Goal: Task Accomplishment & Management: Manage account settings

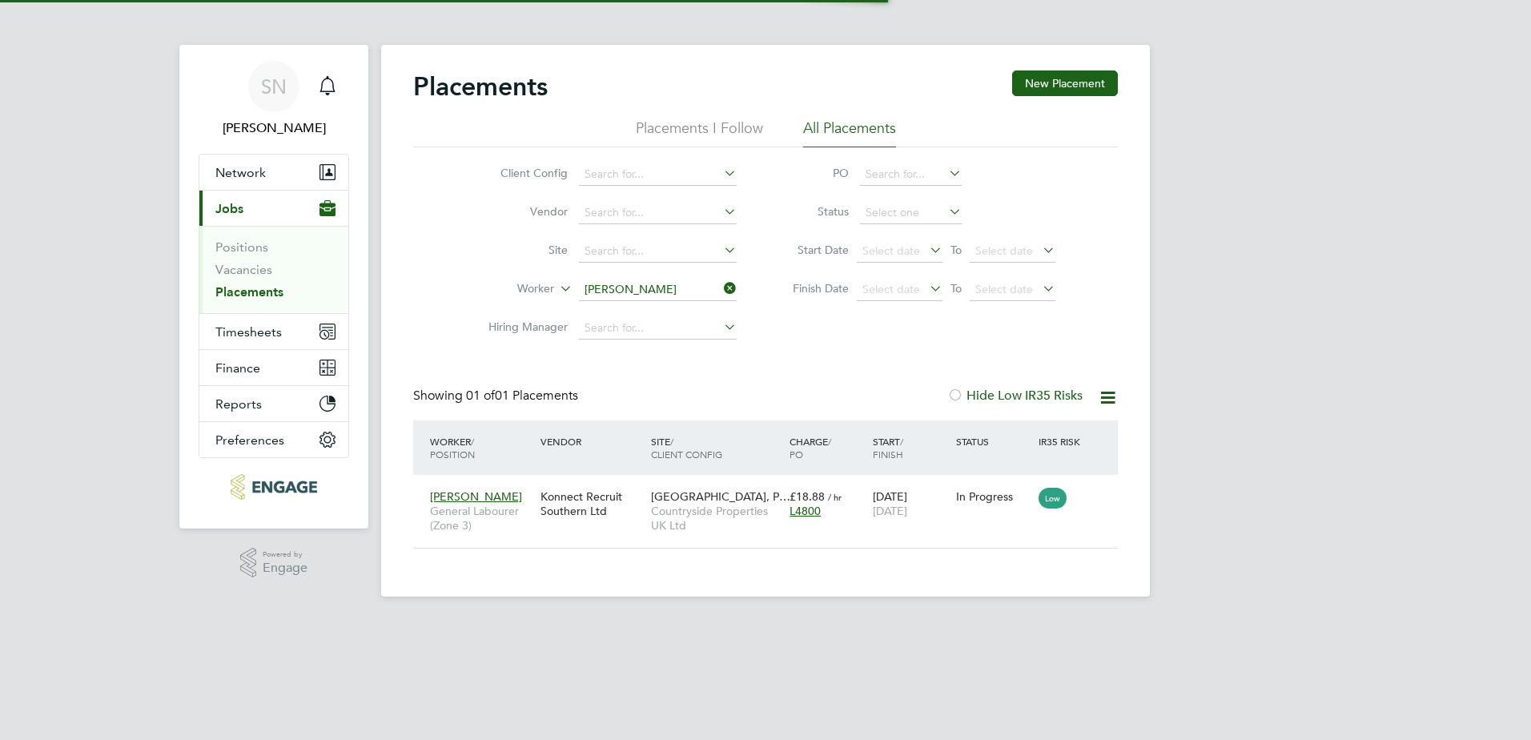
scroll to position [15, 75]
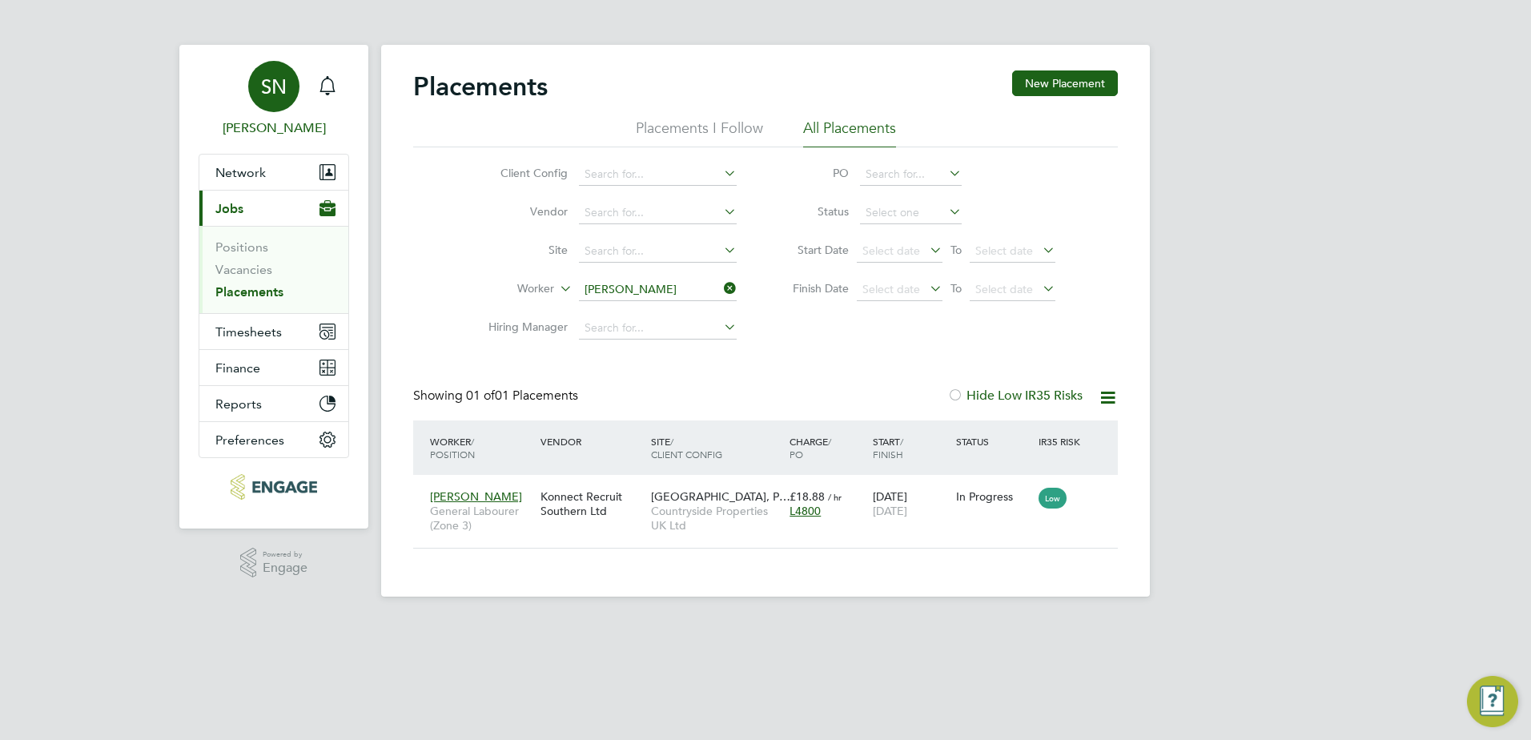
click at [291, 105] on div "SN" at bounding box center [273, 86] width 51 height 51
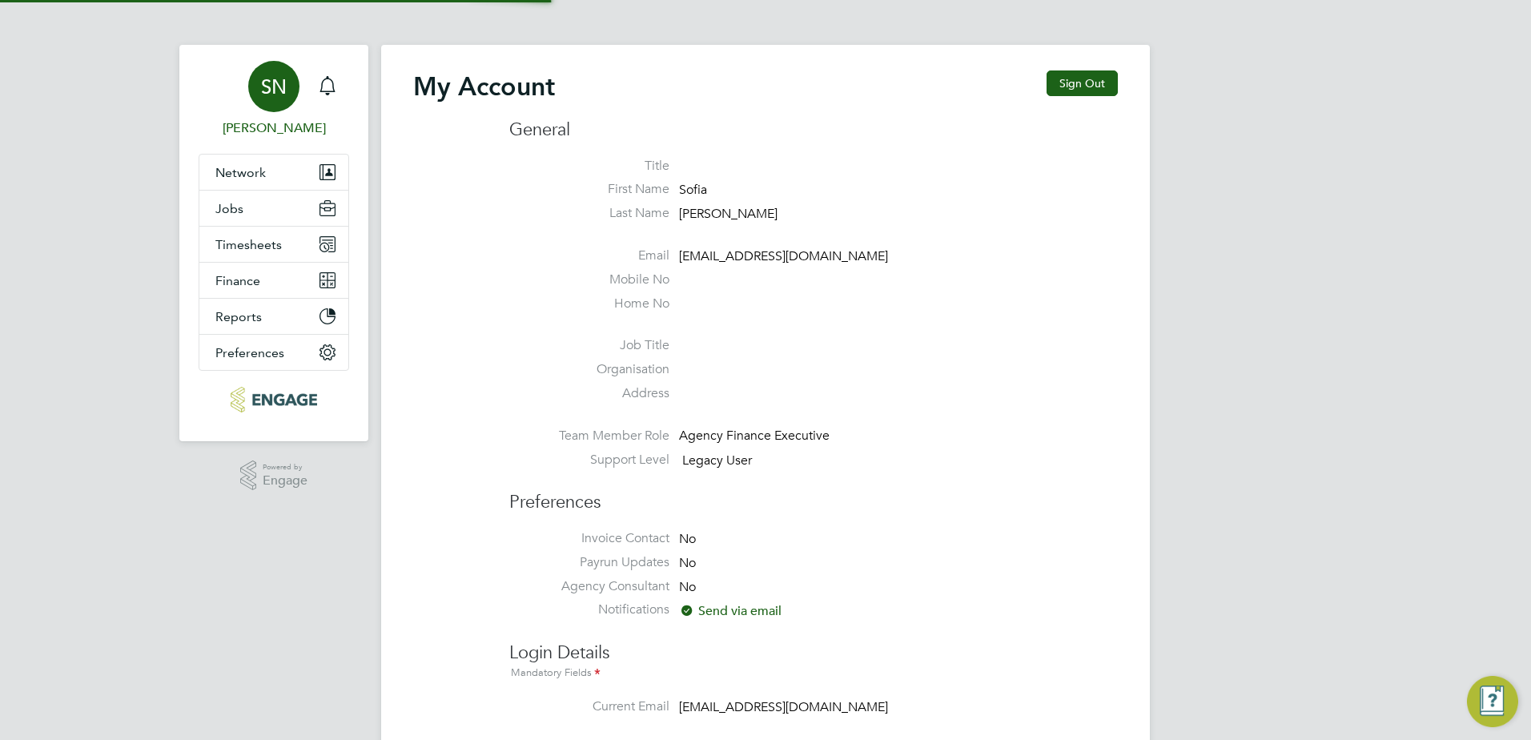
type input "financeapprentice@konnectrecruit.co.uk"
click at [288, 134] on span "[PERSON_NAME]" at bounding box center [274, 127] width 150 height 19
click at [271, 250] on span "Timesheets" at bounding box center [248, 244] width 66 height 15
click at [265, 243] on span "Timesheets" at bounding box center [248, 244] width 66 height 15
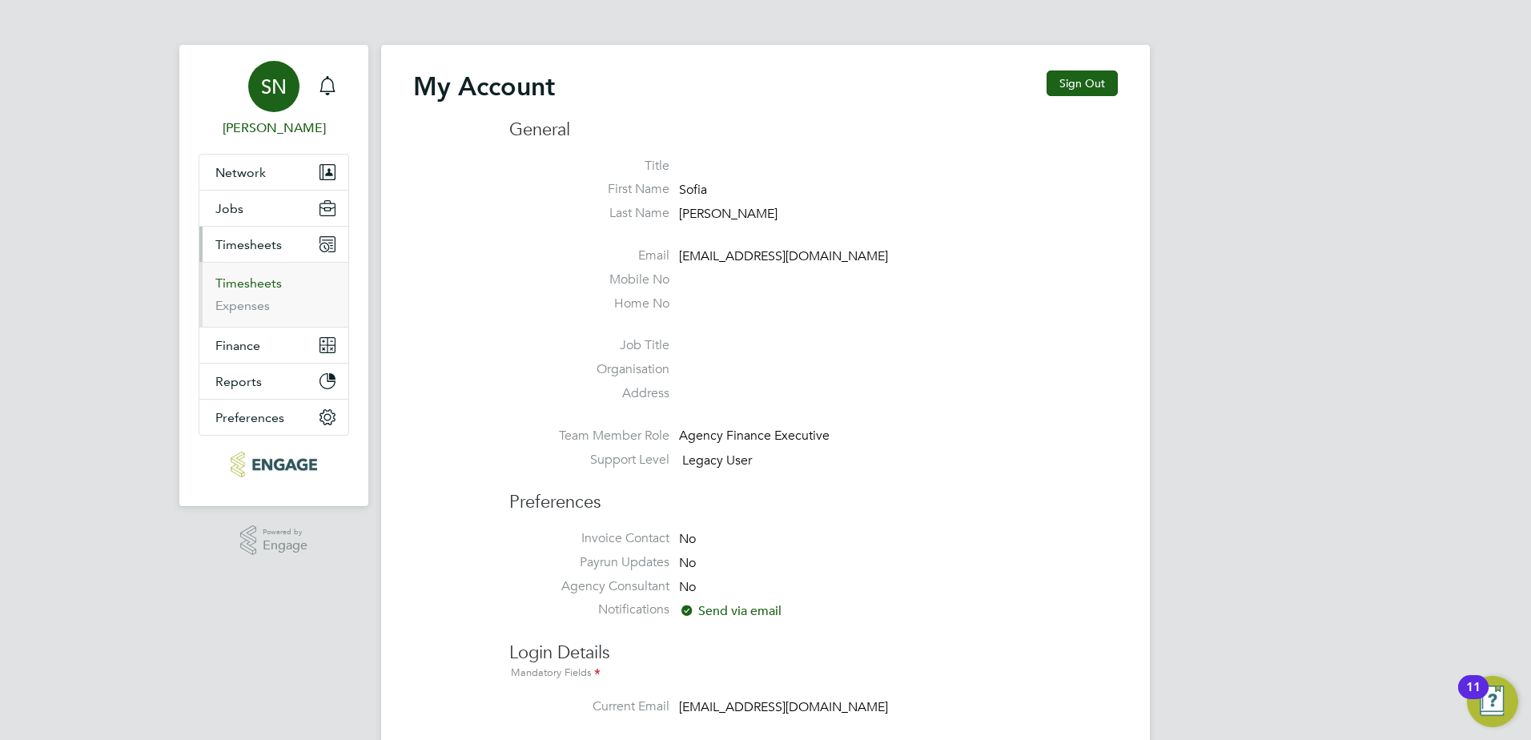
click at [253, 279] on link "Timesheets" at bounding box center [248, 282] width 66 height 15
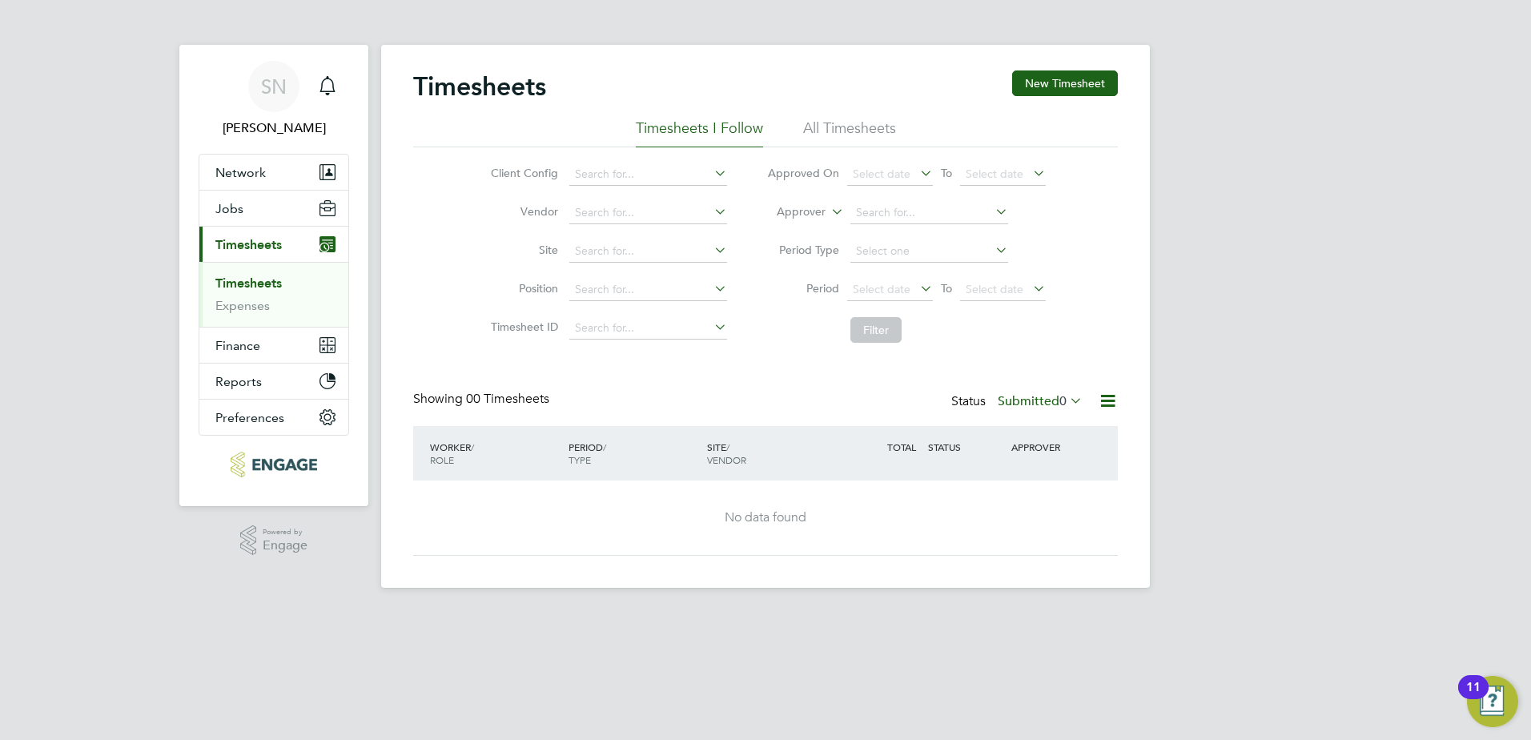
click at [845, 115] on div "Timesheets New Timesheet" at bounding box center [765, 94] width 704 height 48
click at [845, 119] on li "All Timesheets" at bounding box center [849, 132] width 93 height 29
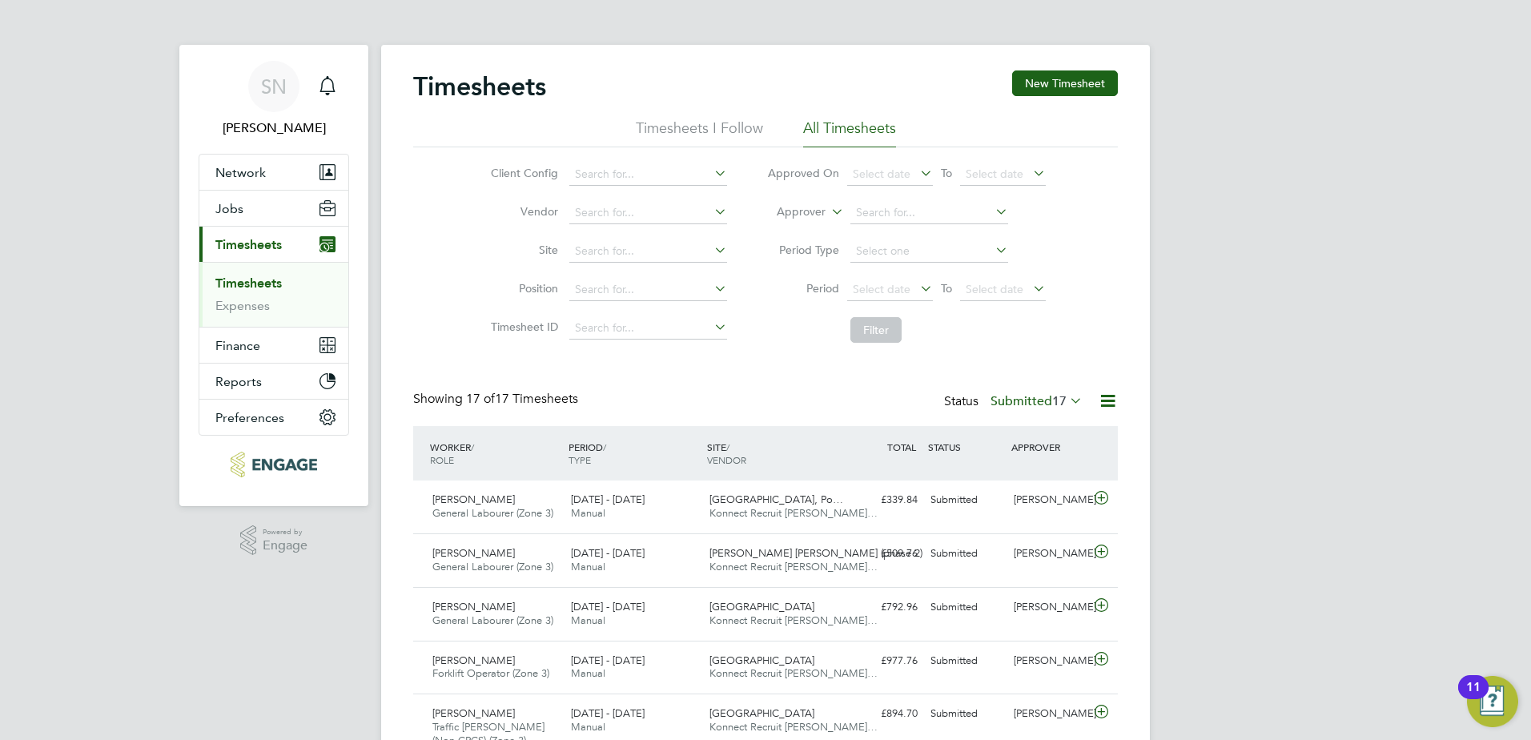
click at [1505, 699] on img "Open Resource Center, 11 new notifications" at bounding box center [1492, 701] width 51 height 51
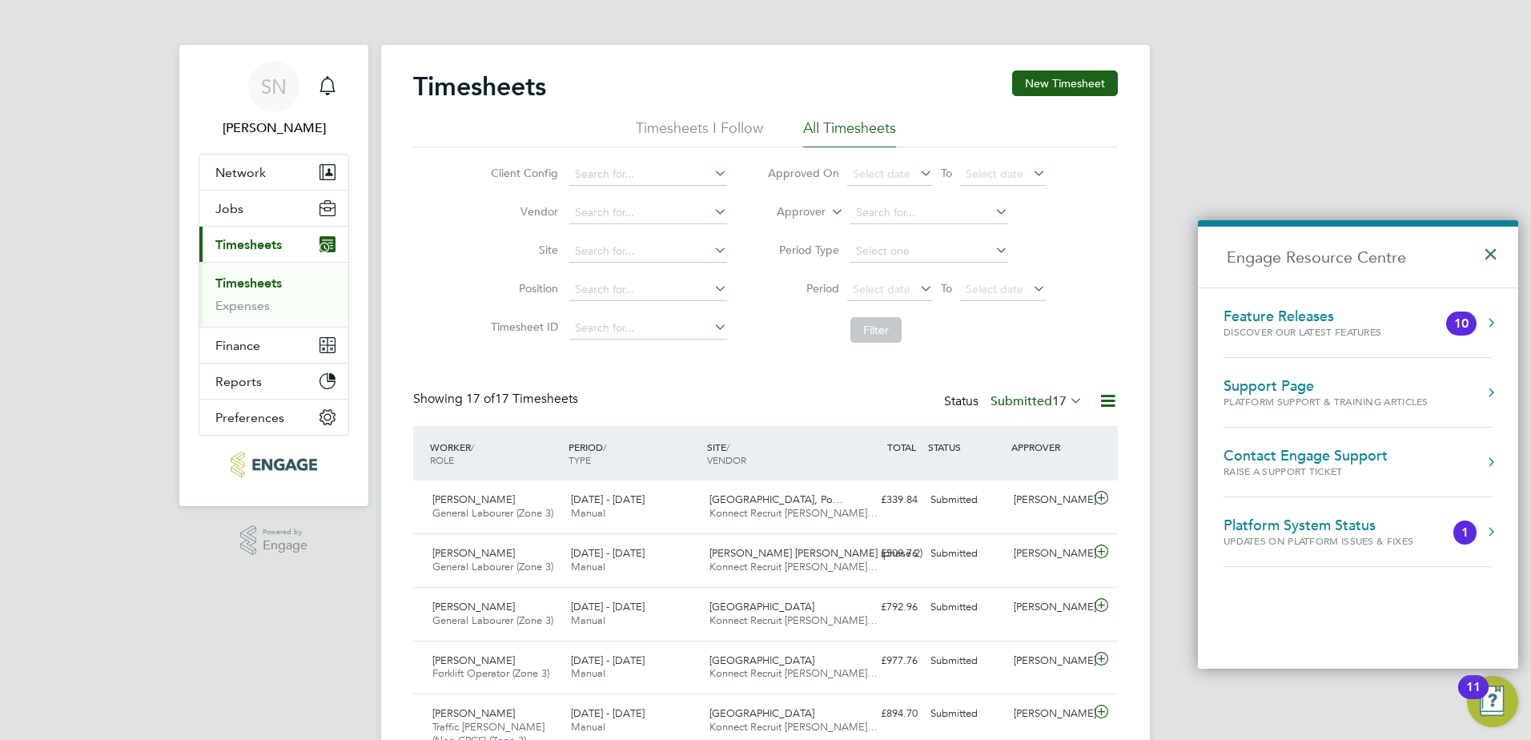
click at [1485, 259] on button "×" at bounding box center [1494, 248] width 23 height 35
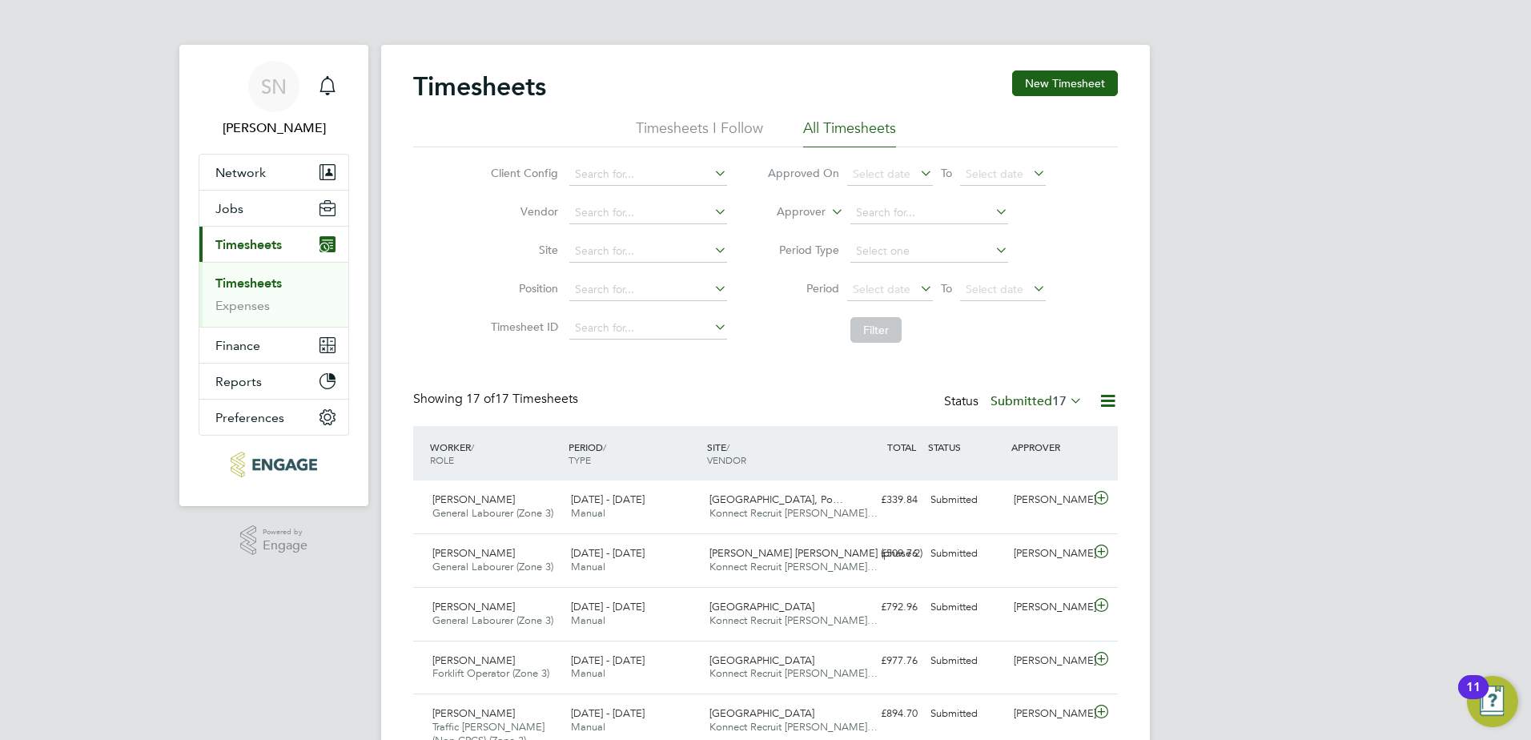
drag, startPoint x: 338, startPoint y: 369, endPoint x: 427, endPoint y: 311, distance: 106.6
click at [427, 311] on div "Client Config Vendor Site Position Timesheet ID Approved On Select date To Sele…" at bounding box center [765, 248] width 704 height 203
drag, startPoint x: 489, startPoint y: 163, endPoint x: 570, endPoint y: 186, distance: 83.9
click at [570, 186] on li "Client Config" at bounding box center [606, 174] width 281 height 38
drag, startPoint x: 570, startPoint y: 186, endPoint x: 475, endPoint y: 185, distance: 95.3
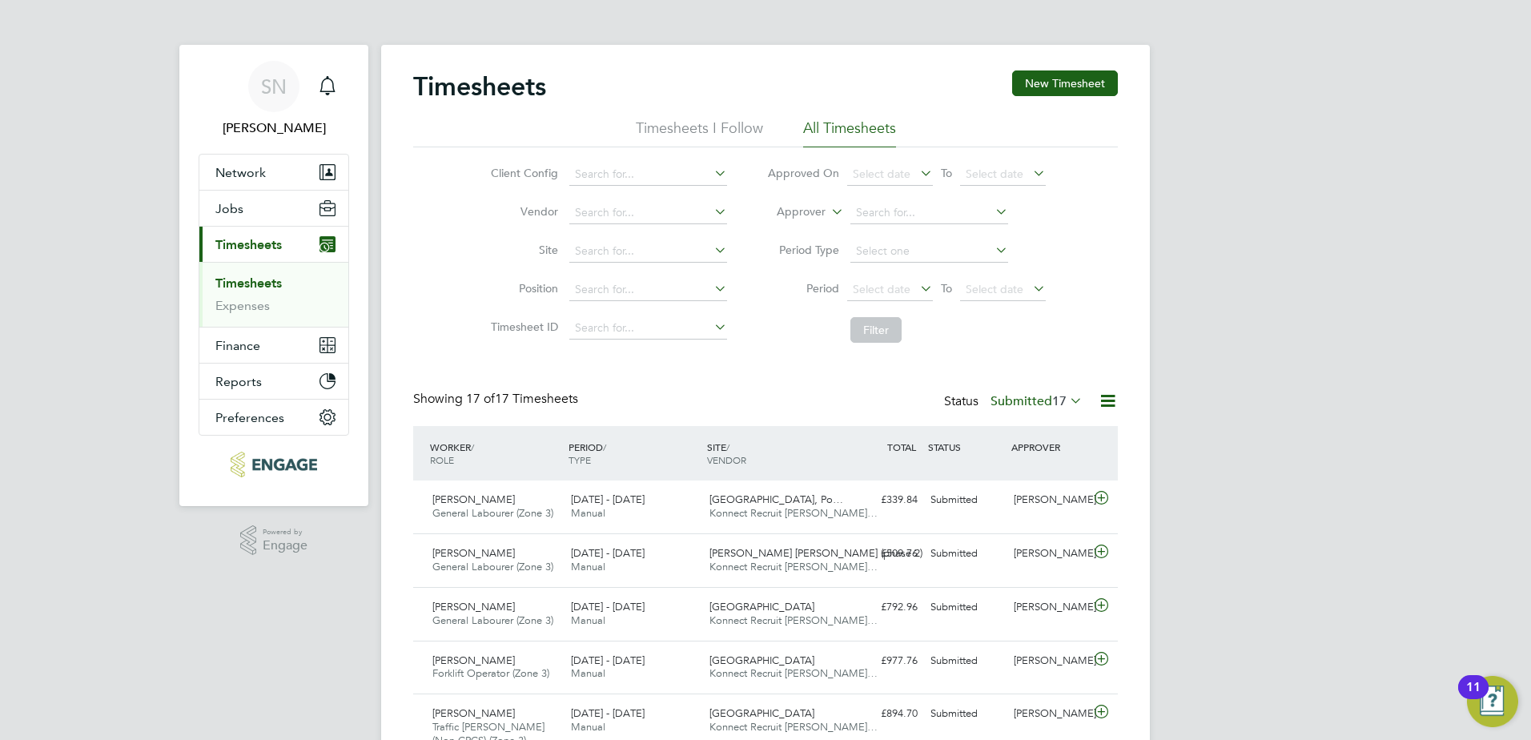
click at [475, 185] on li "Client Config" at bounding box center [606, 174] width 281 height 38
click at [480, 88] on h2 "Timesheets" at bounding box center [479, 86] width 133 height 32
drag, startPoint x: 480, startPoint y: 88, endPoint x: 689, endPoint y: 70, distance: 210.5
click at [688, 70] on div "Timesheets New Timesheet Timesheets I Follow All Timesheets Client Config Vendo…" at bounding box center [765, 740] width 768 height 1390
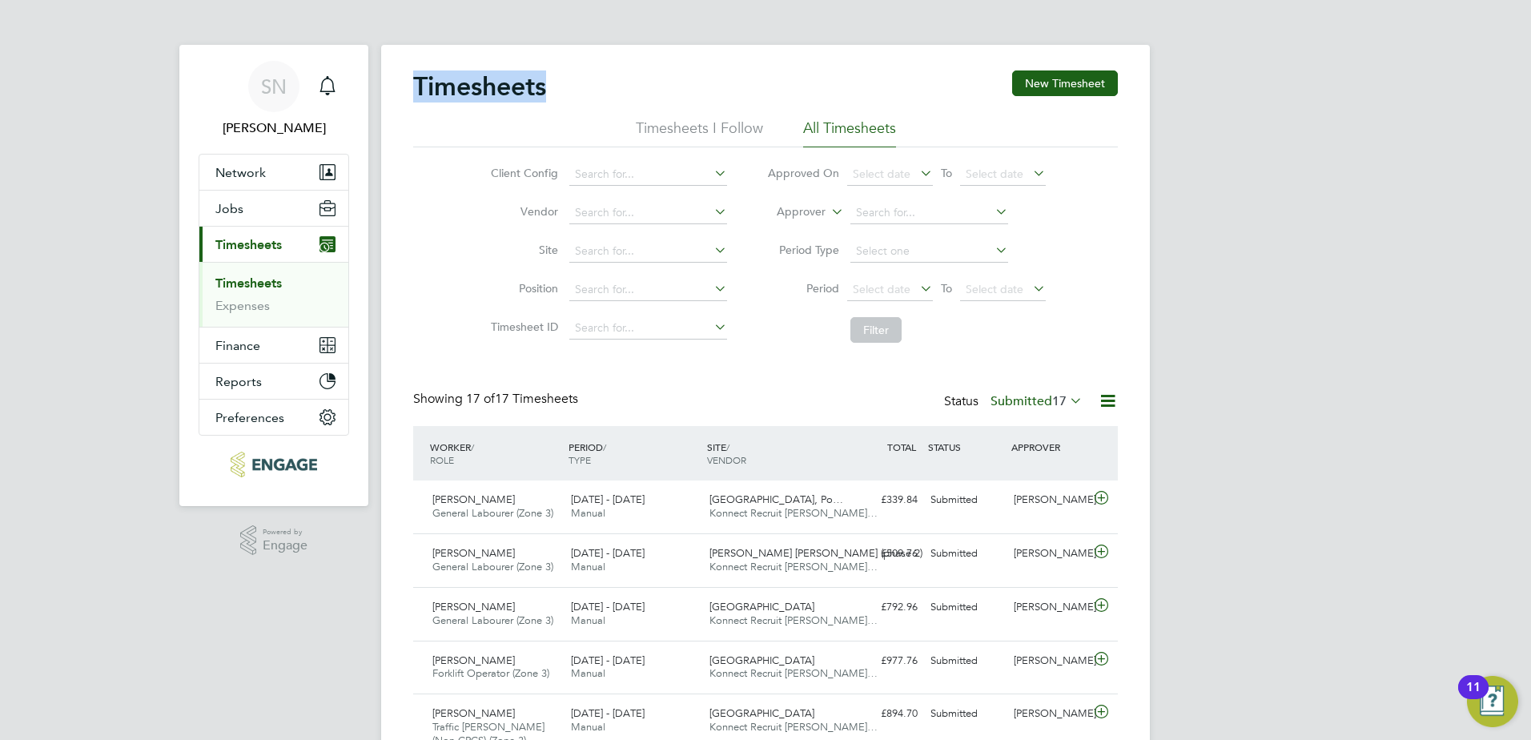
drag, startPoint x: 412, startPoint y: 94, endPoint x: 588, endPoint y: 98, distance: 175.4
click at [588, 98] on div "Timesheets New Timesheet Timesheets I Follow All Timesheets Client Config Vendo…" at bounding box center [765, 740] width 768 height 1390
drag, startPoint x: 588, startPoint y: 98, endPoint x: 500, endPoint y: 97, distance: 87.3
click at [500, 97] on h2 "Timesheets" at bounding box center [479, 86] width 133 height 32
click at [291, 383] on button "Reports" at bounding box center [273, 380] width 149 height 35
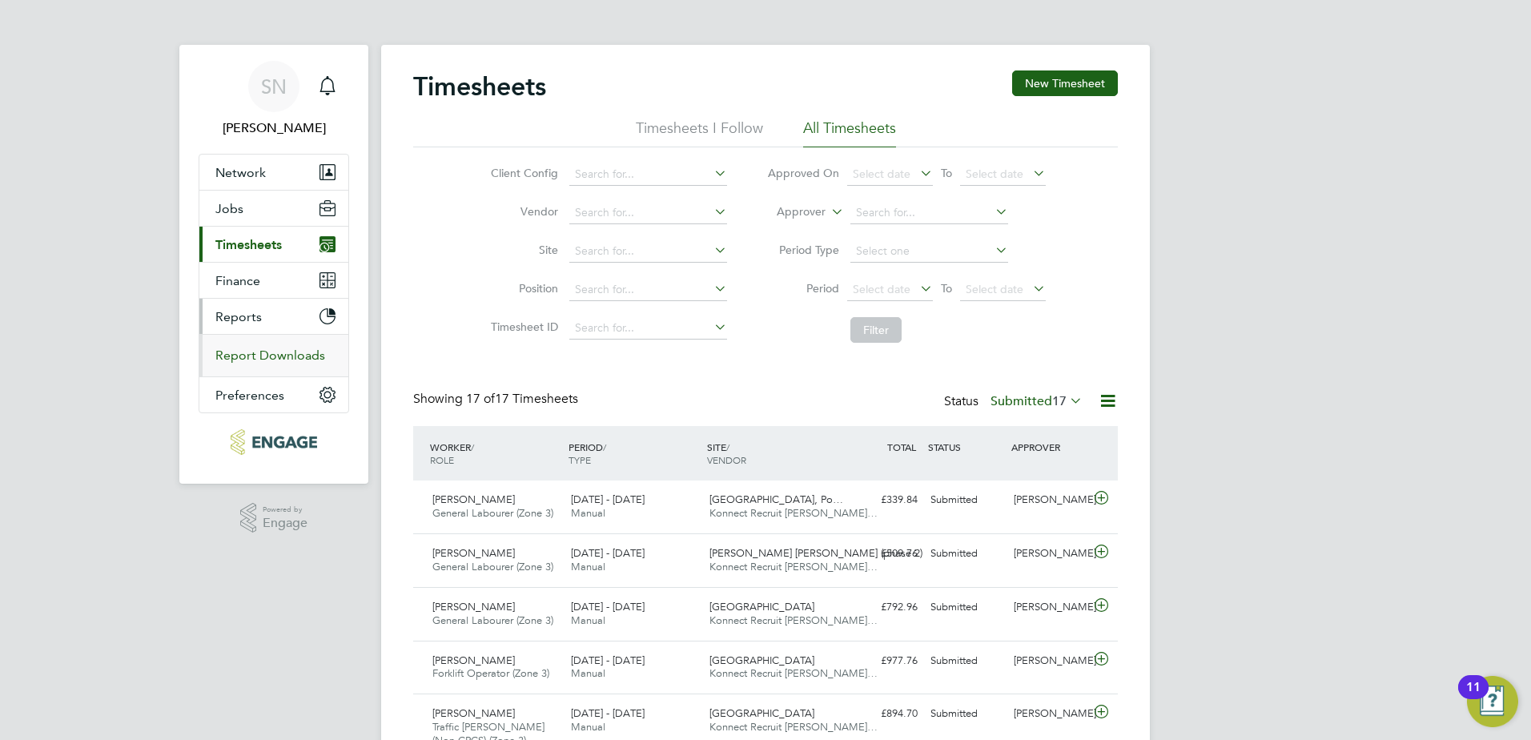
click at [267, 352] on link "Report Downloads" at bounding box center [270, 354] width 110 height 15
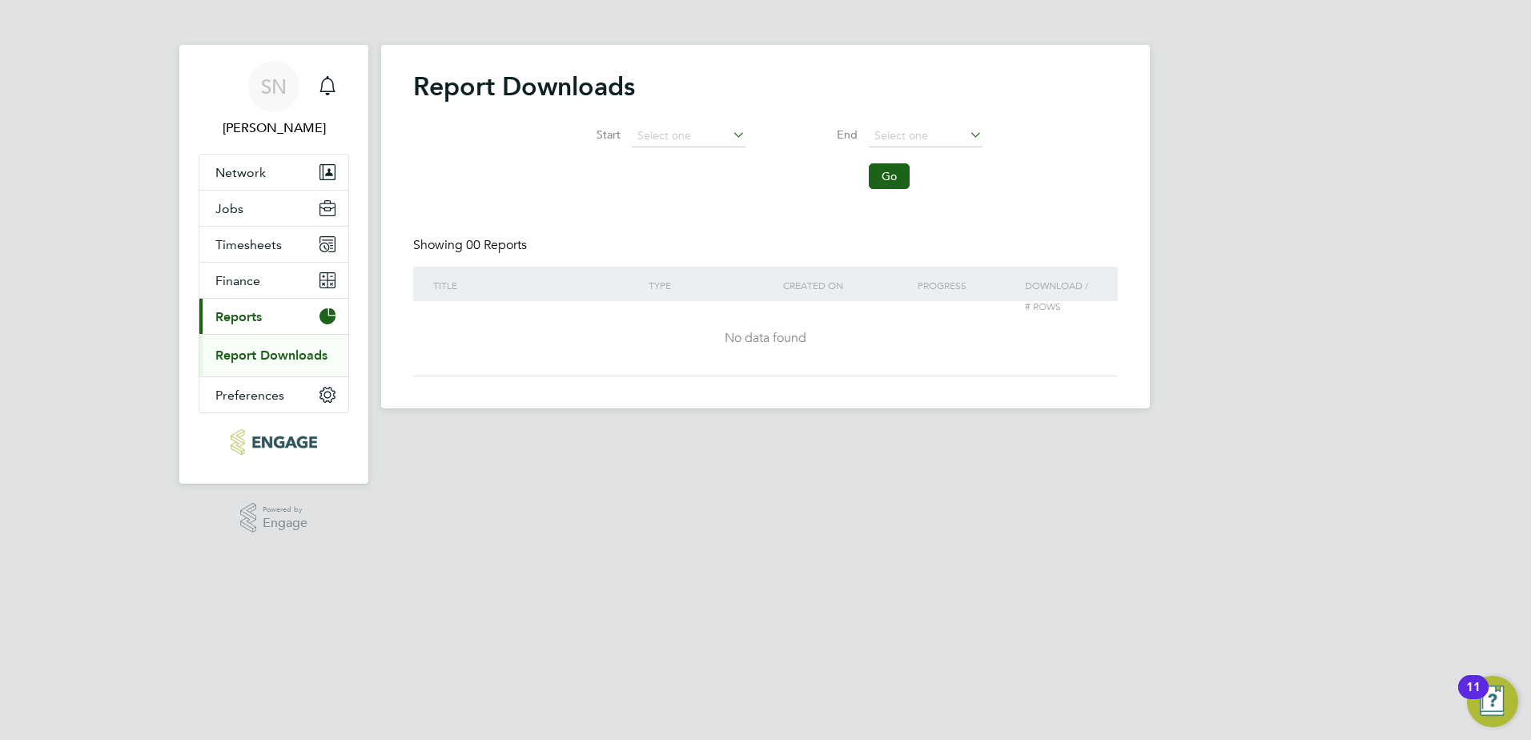
click at [817, 209] on div "Report Downloads Start End Go Showing 00 Reports Title Type Created On Progress…" at bounding box center [765, 223] width 704 height 306
click at [695, 135] on input at bounding box center [689, 136] width 114 height 22
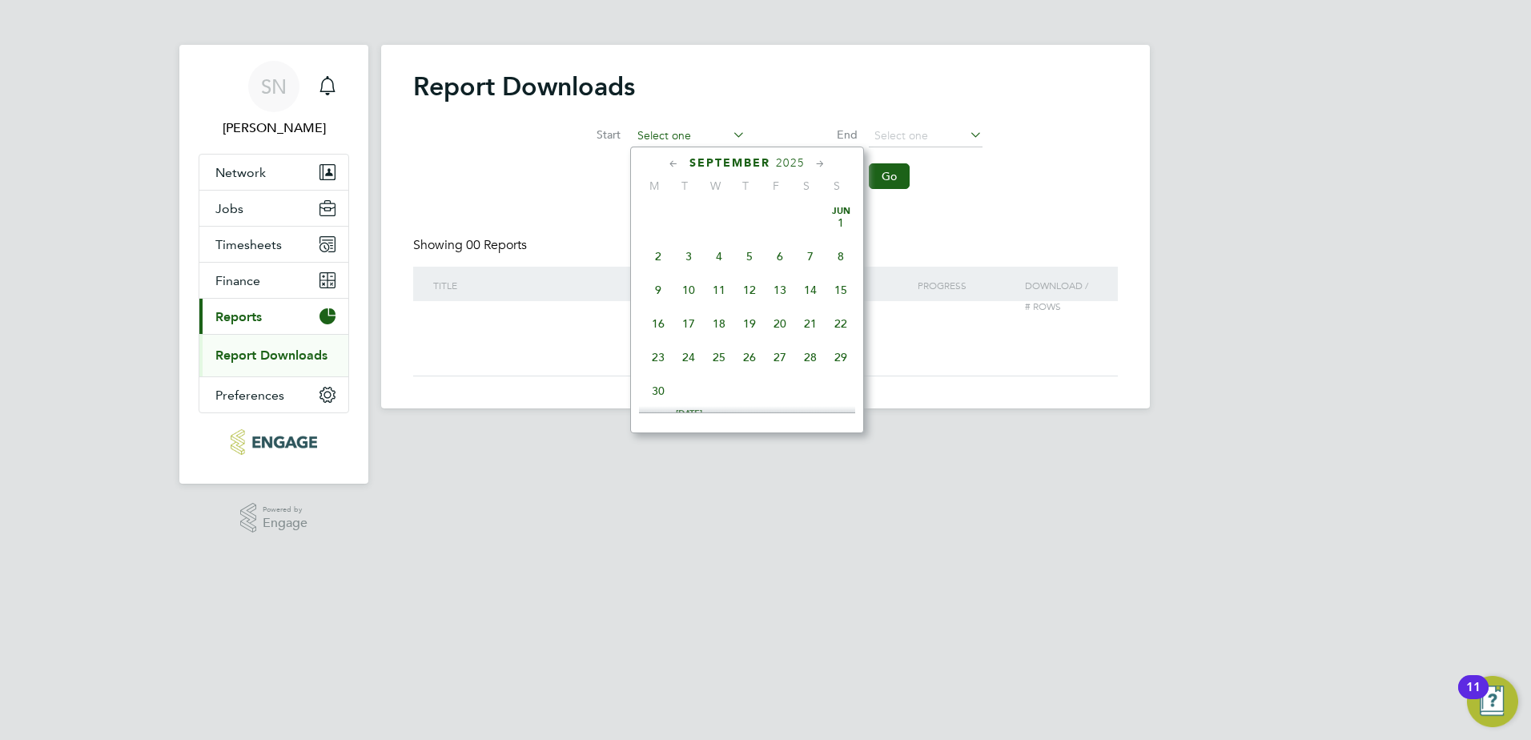
scroll to position [485, 0]
click at [657, 224] on span "18" at bounding box center [658, 210] width 30 height 30
type input "18 Aug 2025"
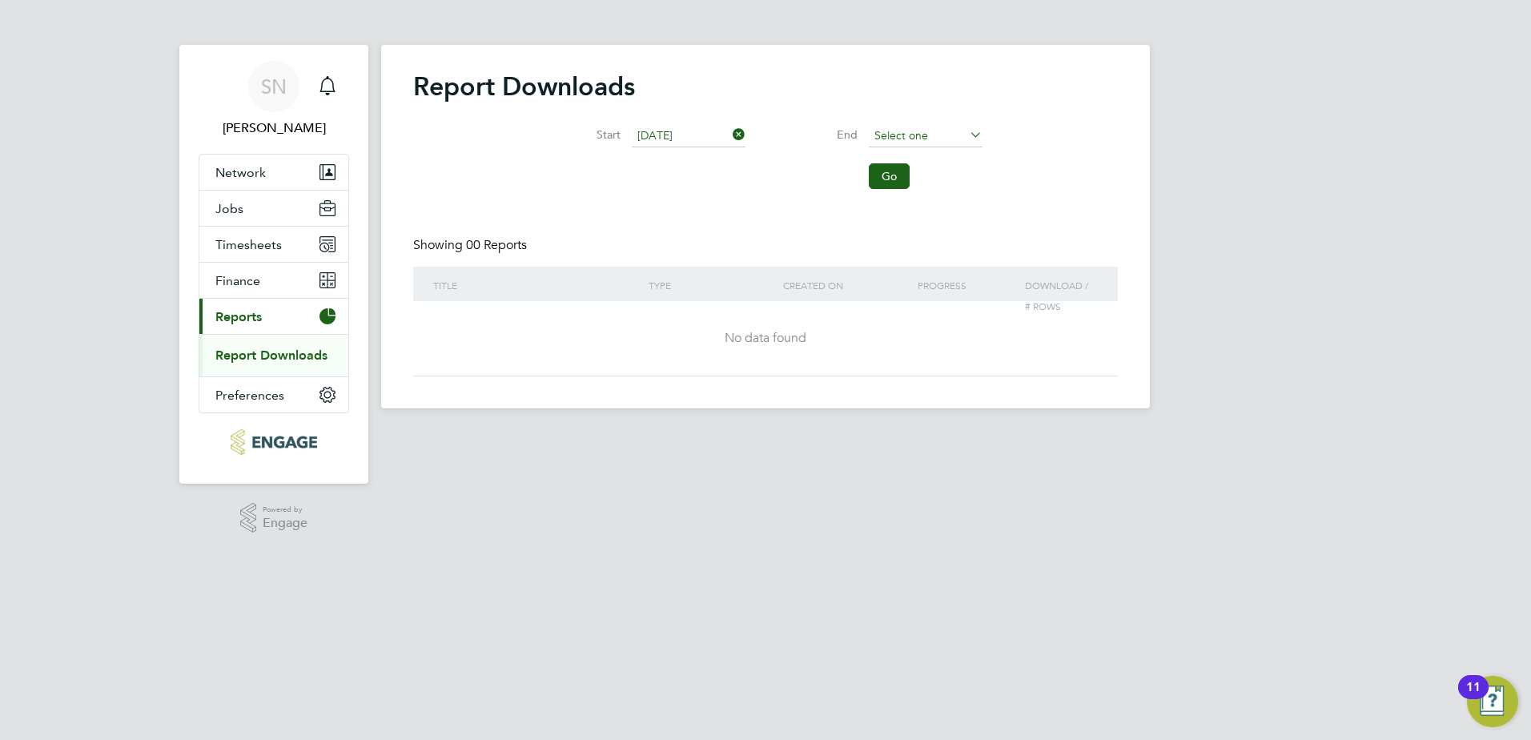
click at [929, 135] on input at bounding box center [926, 136] width 114 height 22
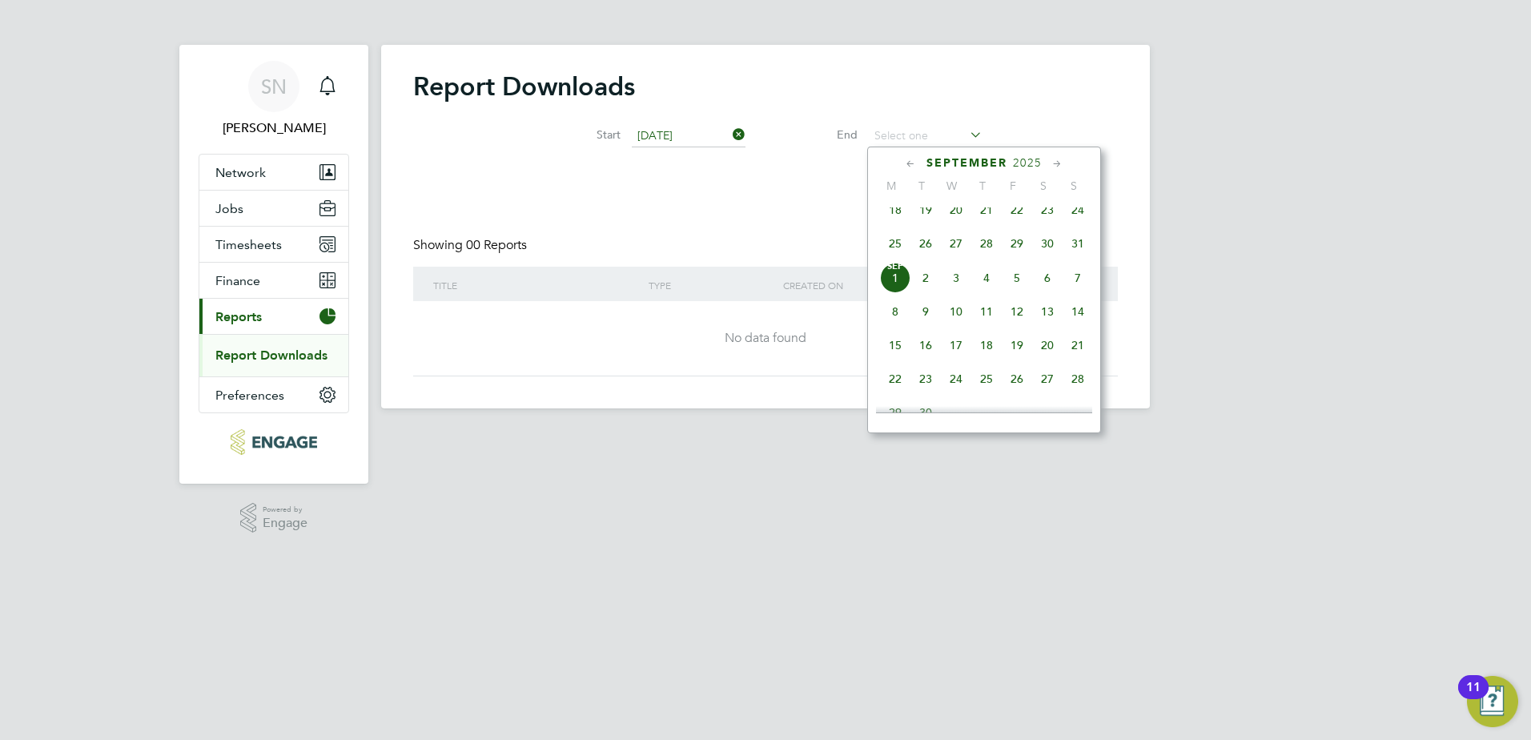
click at [1073, 285] on span "7" at bounding box center [1077, 278] width 30 height 30
type input "07 Sep 2025"
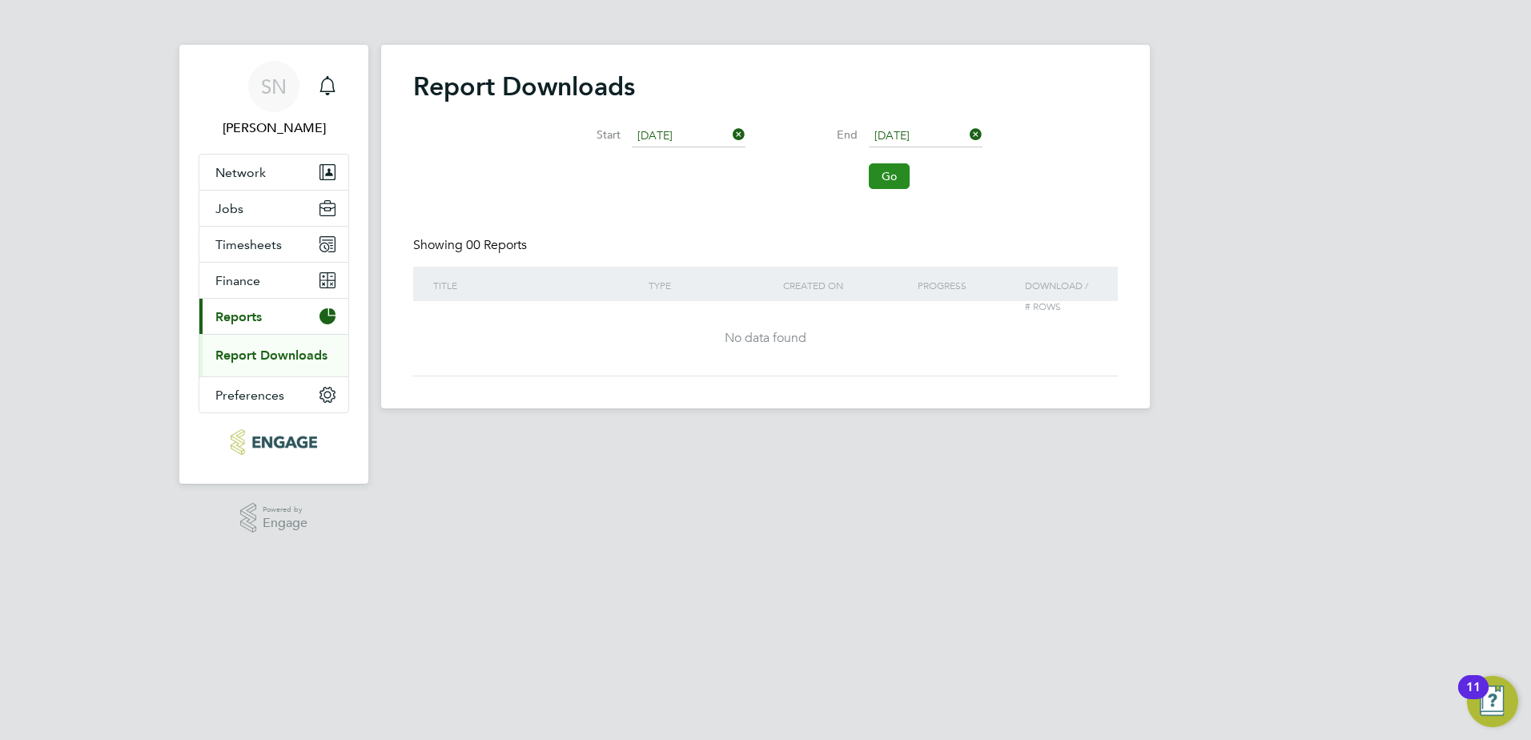
click at [882, 179] on button "Go" at bounding box center [889, 176] width 41 height 26
click at [966, 129] on icon at bounding box center [966, 134] width 0 height 22
click at [729, 135] on icon at bounding box center [729, 134] width 0 height 22
click at [500, 219] on div "Report Downloads Start End Go Showing 00 Reports Title Type Created On Progress…" at bounding box center [765, 223] width 704 height 306
drag, startPoint x: 405, startPoint y: 235, endPoint x: 549, endPoint y: 260, distance: 146.2
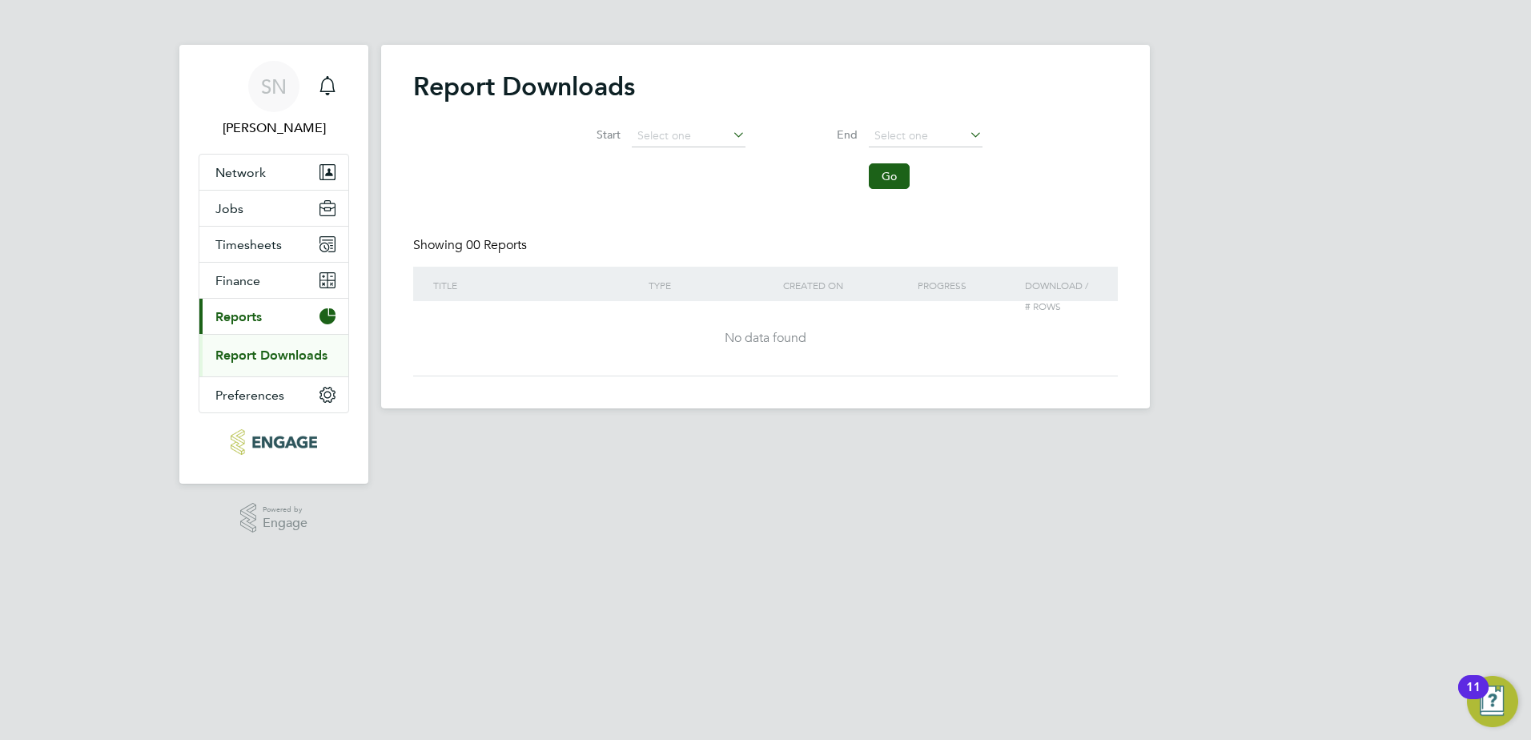
click at [549, 260] on div "Report Downloads Start End Go Showing 00 Reports Title Type Created On Progress…" at bounding box center [765, 226] width 768 height 363
click at [502, 235] on div "Report Downloads Start End Go Showing 00 Reports Title Type Created On Progress…" at bounding box center [765, 223] width 704 height 306
click at [475, 94] on h2 "Report Downloads" at bounding box center [765, 86] width 704 height 32
drag, startPoint x: 475, startPoint y: 94, endPoint x: 444, endPoint y: 144, distance: 59.3
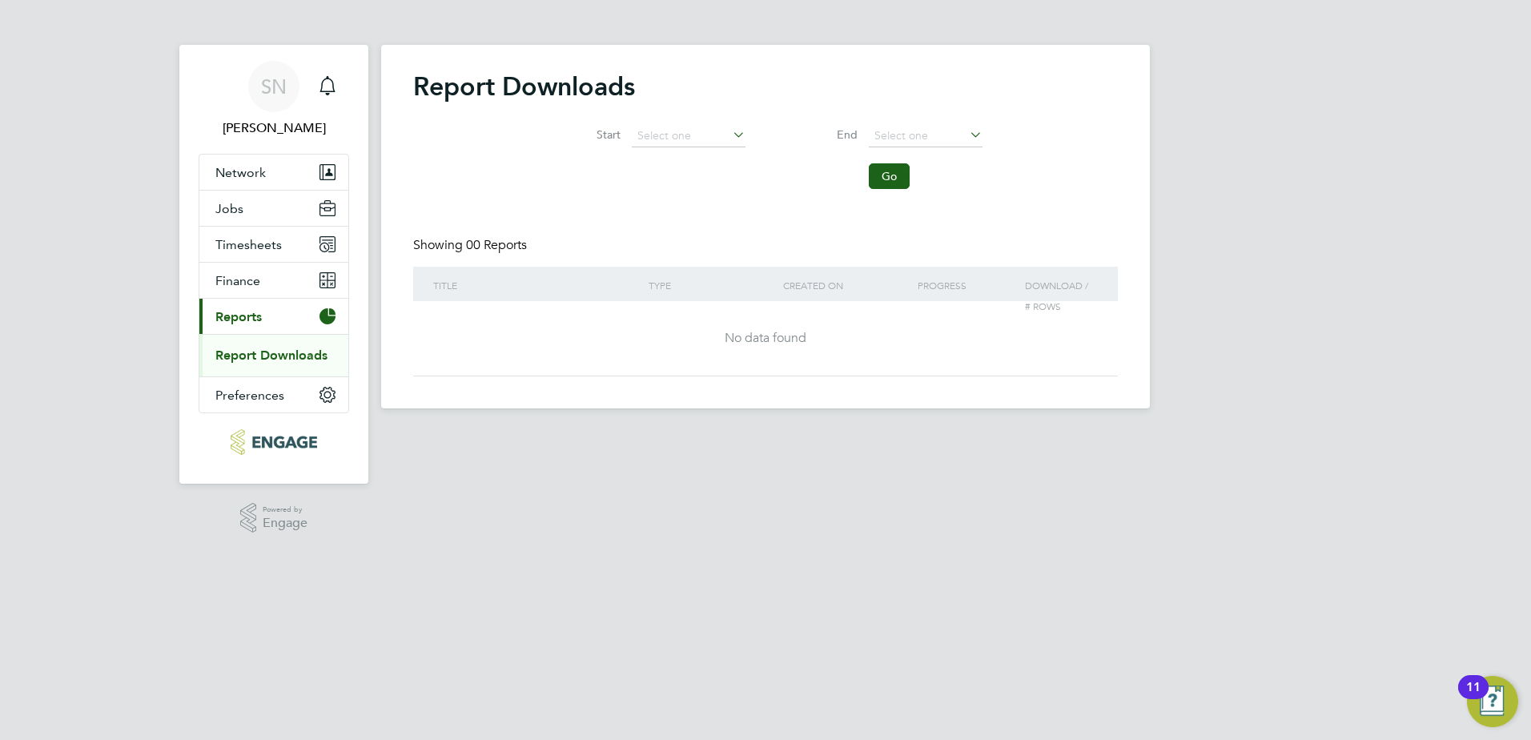
click at [444, 144] on div "Start End Go" at bounding box center [765, 153] width 704 height 88
click at [285, 246] on button "Timesheets" at bounding box center [273, 244] width 149 height 35
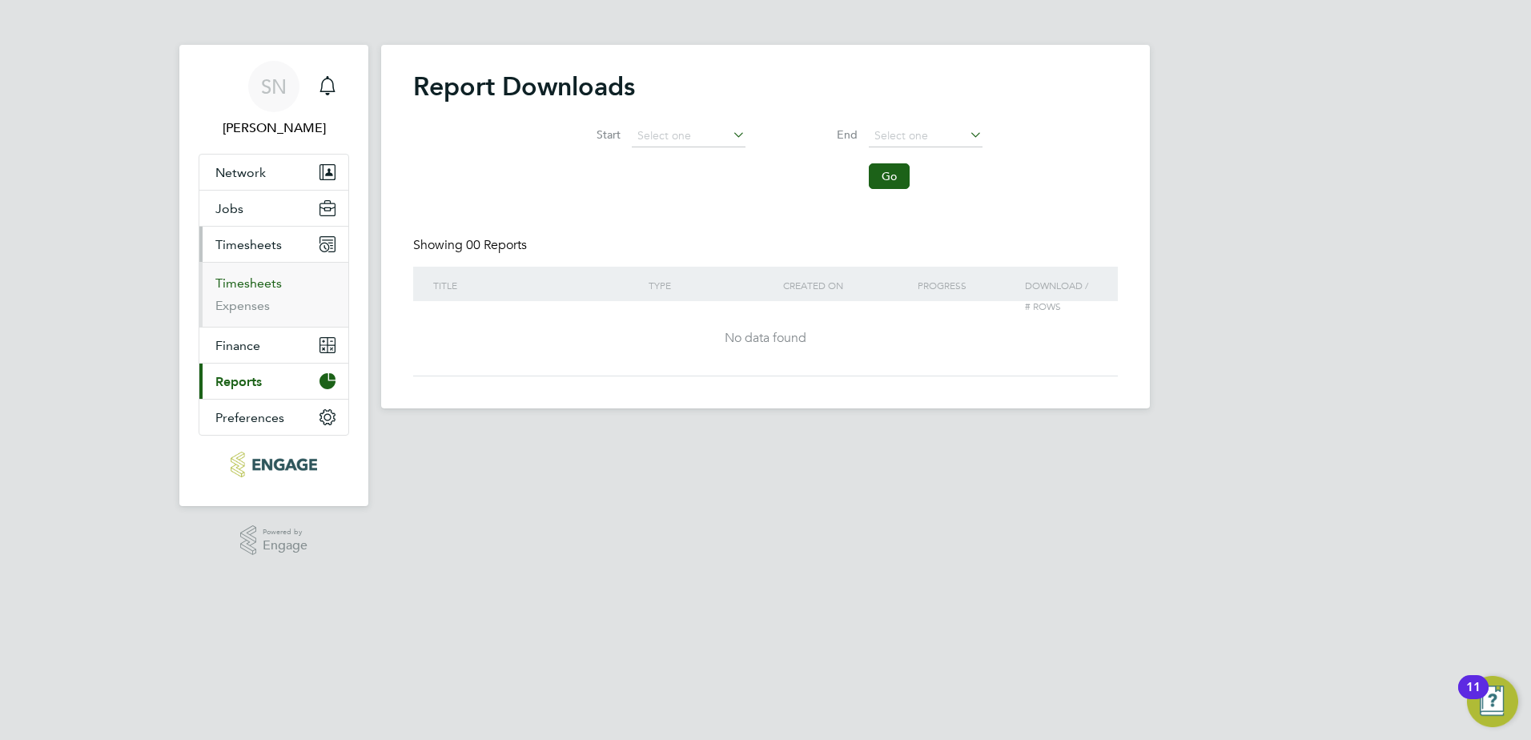
click at [263, 279] on link "Timesheets" at bounding box center [248, 282] width 66 height 15
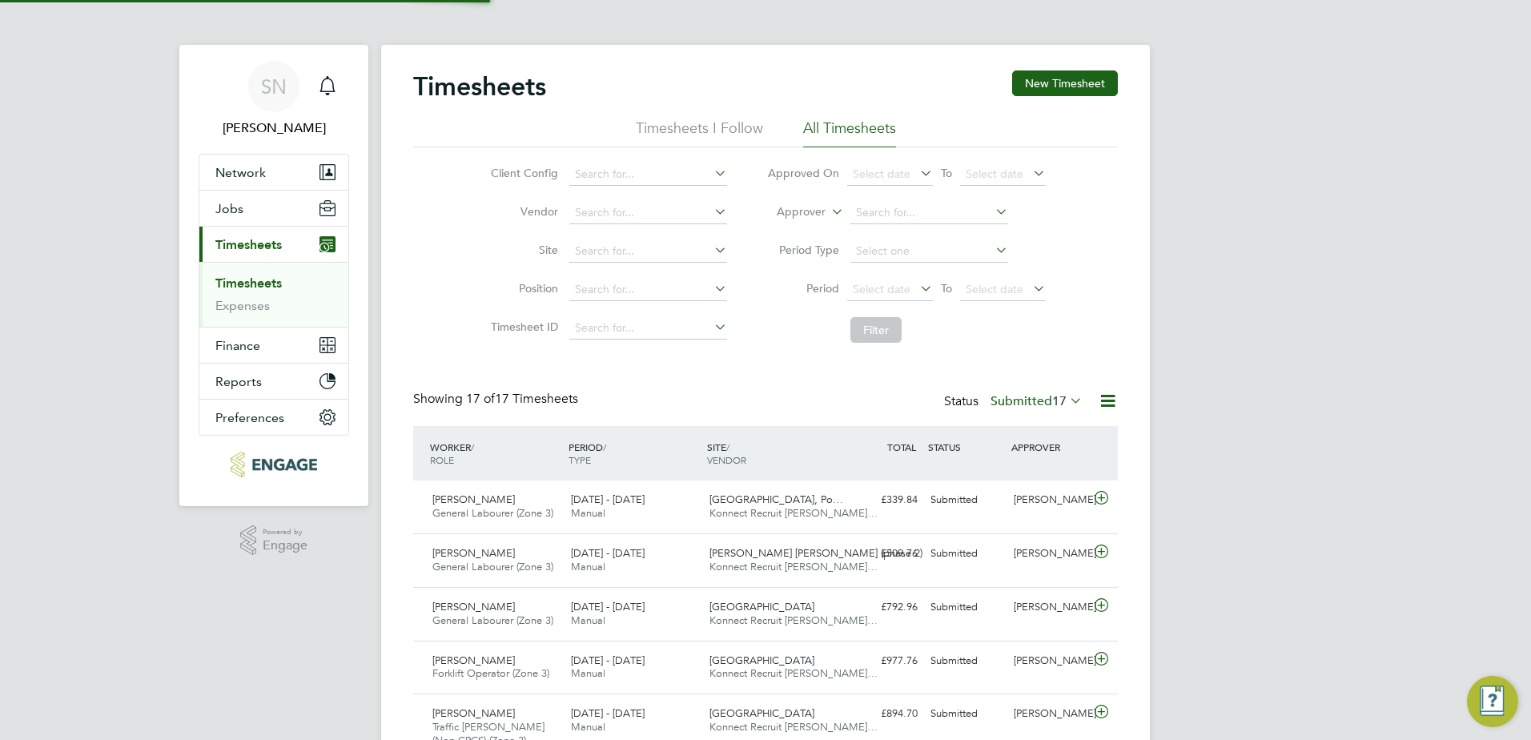
scroll to position [41, 139]
click at [1048, 393] on label "Submitted 17" at bounding box center [1036, 401] width 92 height 16
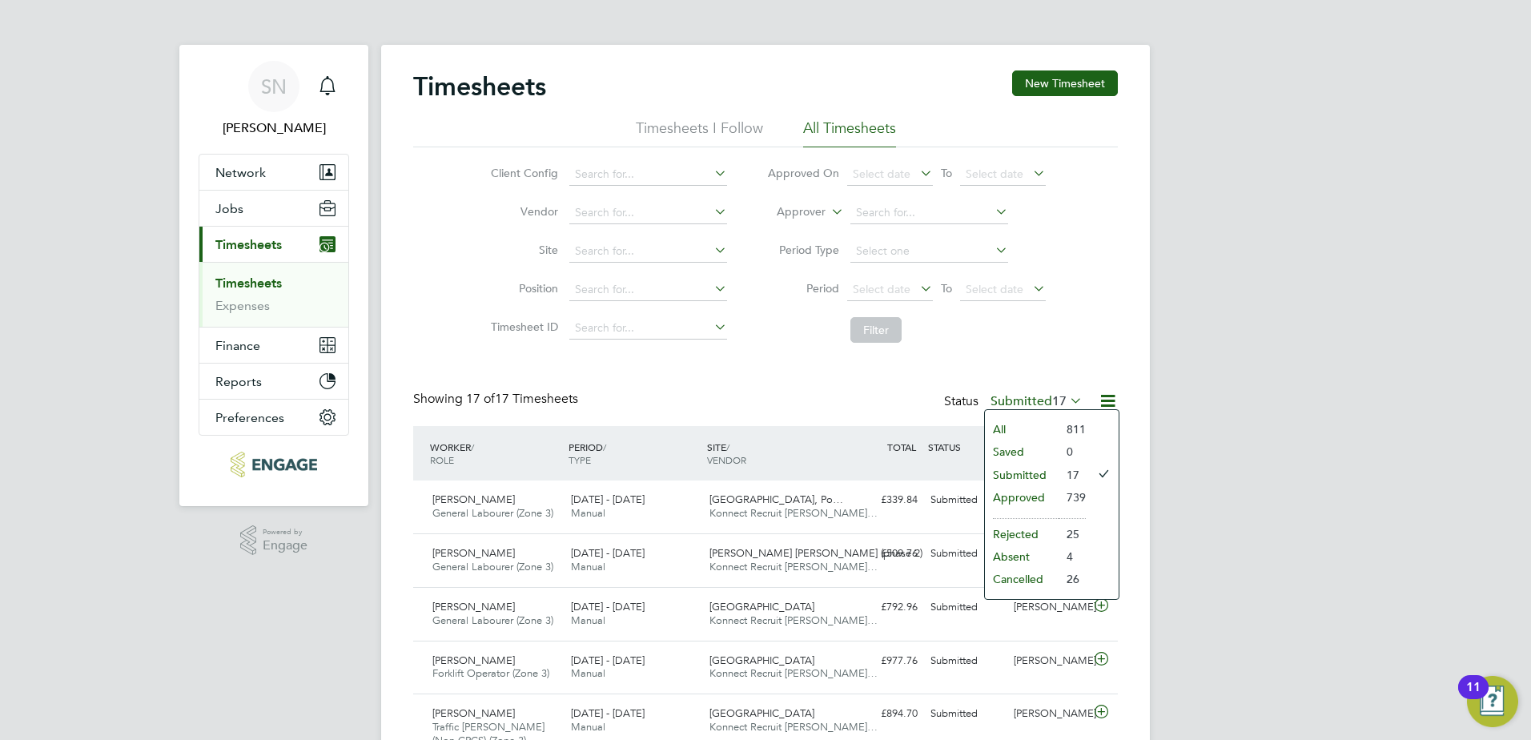
click at [1023, 500] on li "Approved" at bounding box center [1022, 497] width 74 height 22
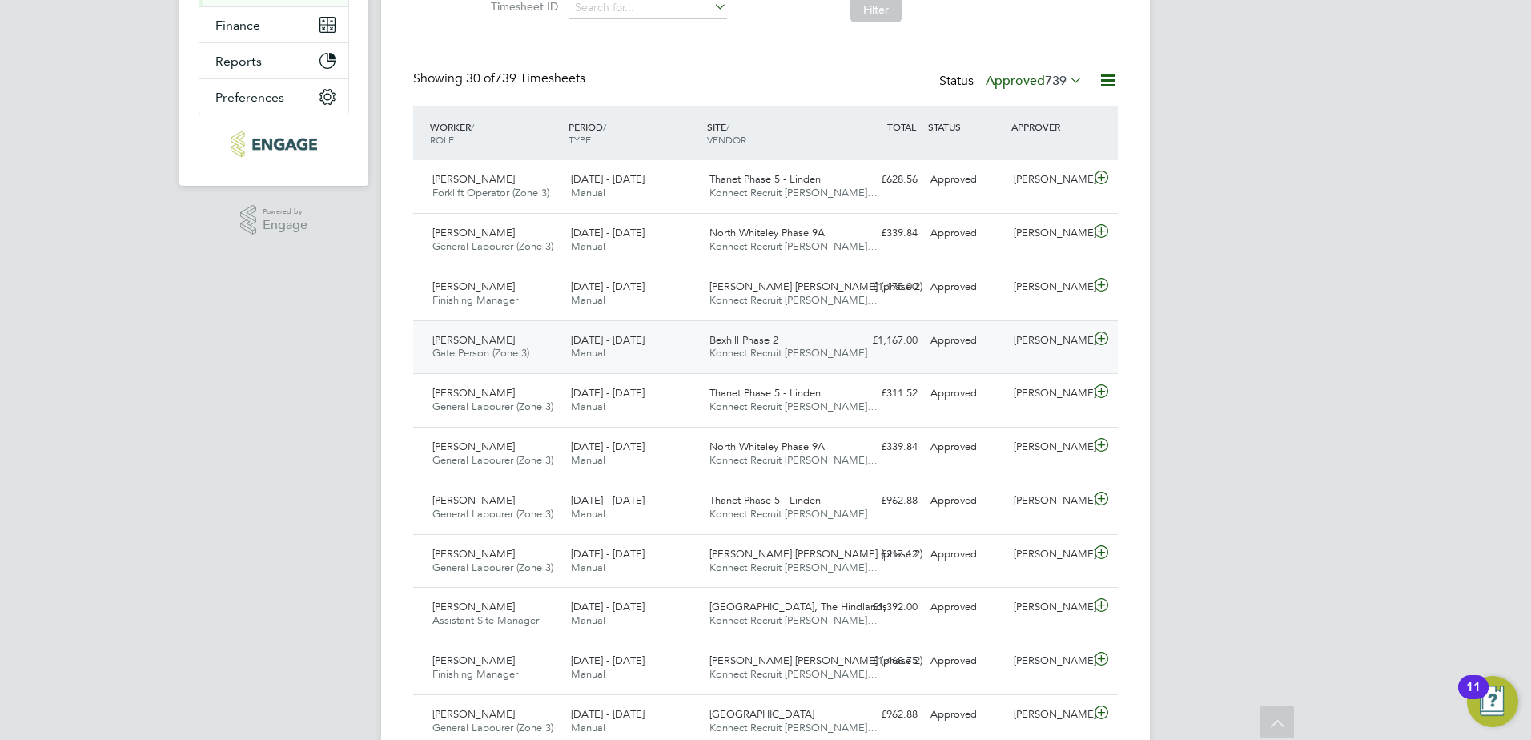
click at [853, 352] on div "£1,167.00 Approved" at bounding box center [882, 340] width 83 height 26
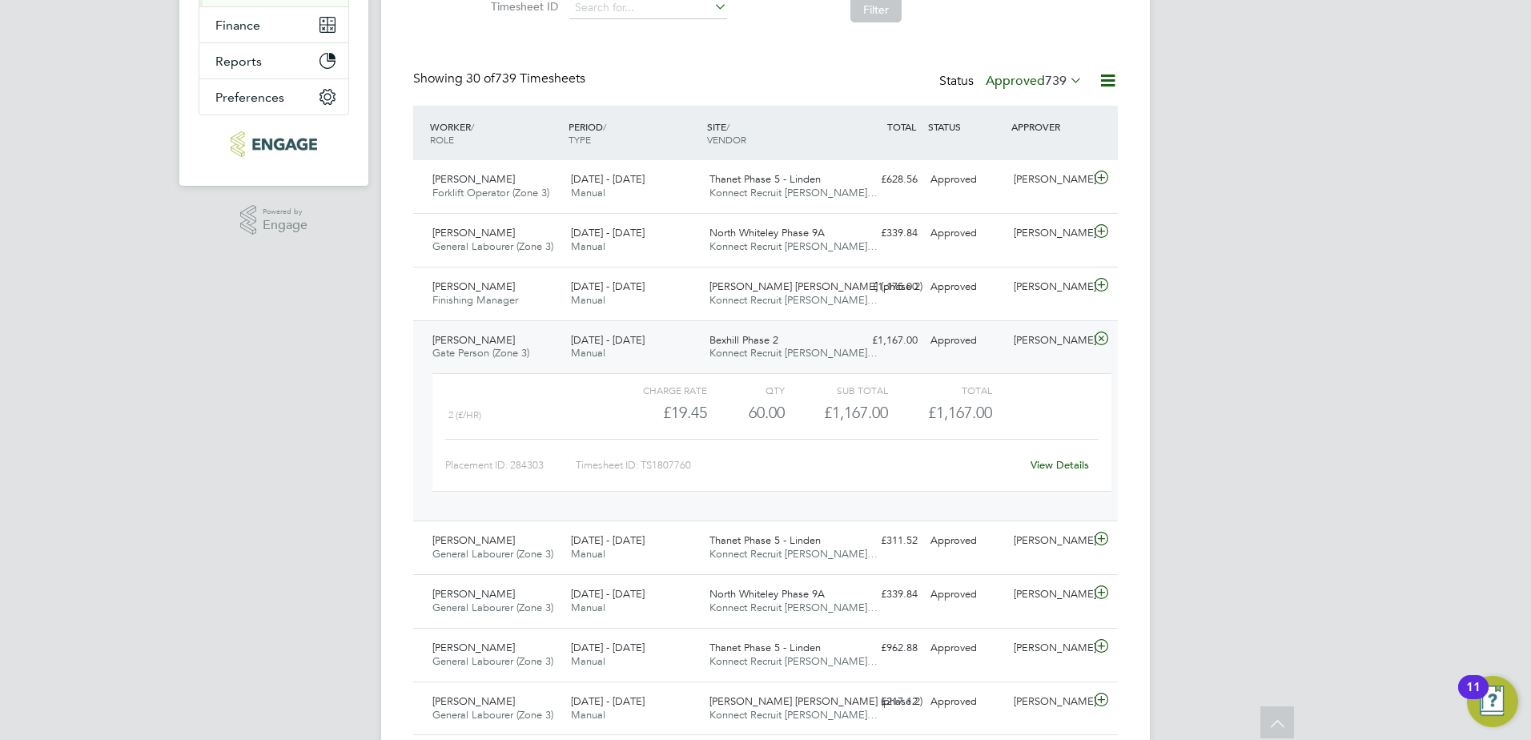
click at [1069, 460] on link "View Details" at bounding box center [1059, 465] width 58 height 14
click at [701, 72] on div "Showing 30 of 739 Timesheets Status Approved 739" at bounding box center [765, 87] width 704 height 35
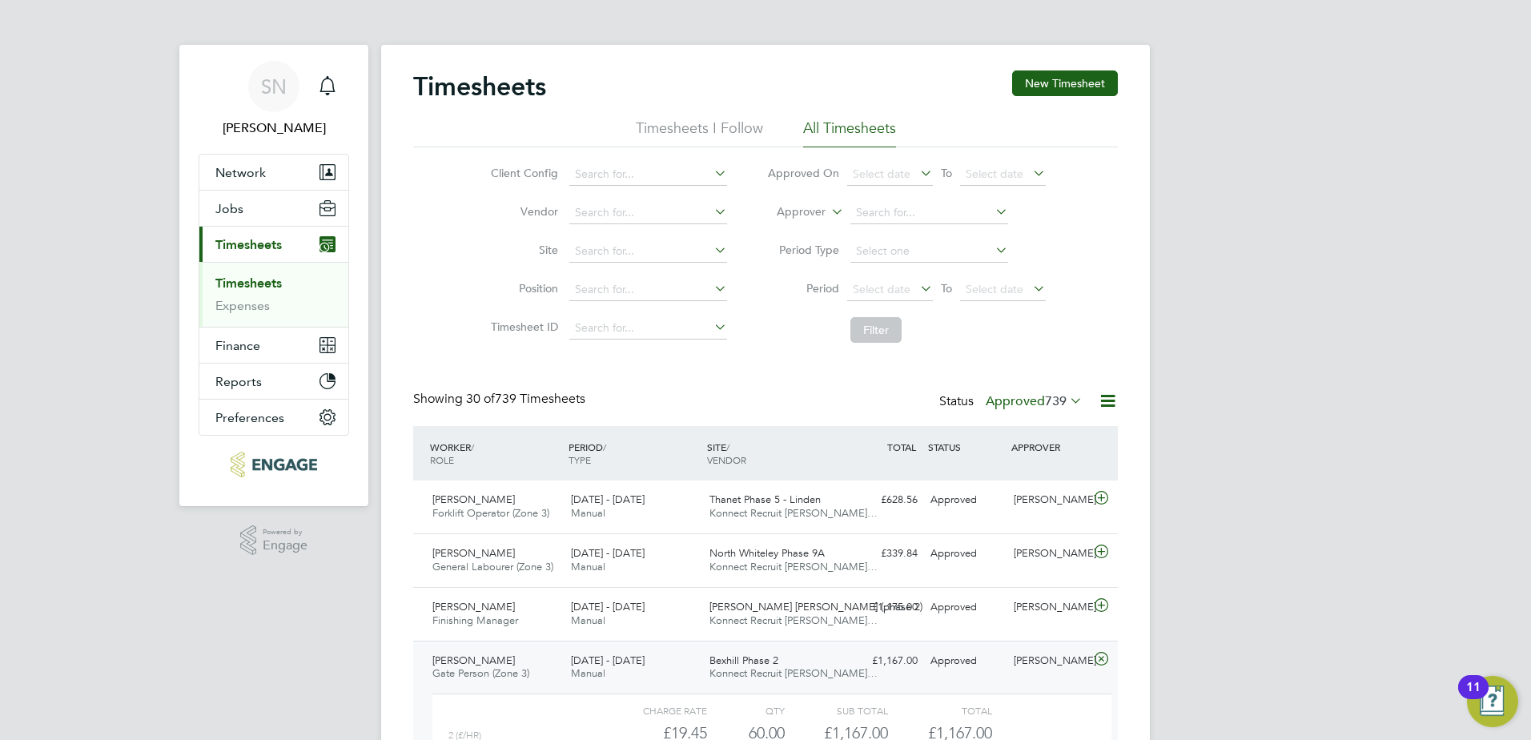
click at [248, 280] on link "Timesheets" at bounding box center [248, 282] width 66 height 15
click at [265, 252] on button "Current page: Timesheets" at bounding box center [273, 244] width 149 height 35
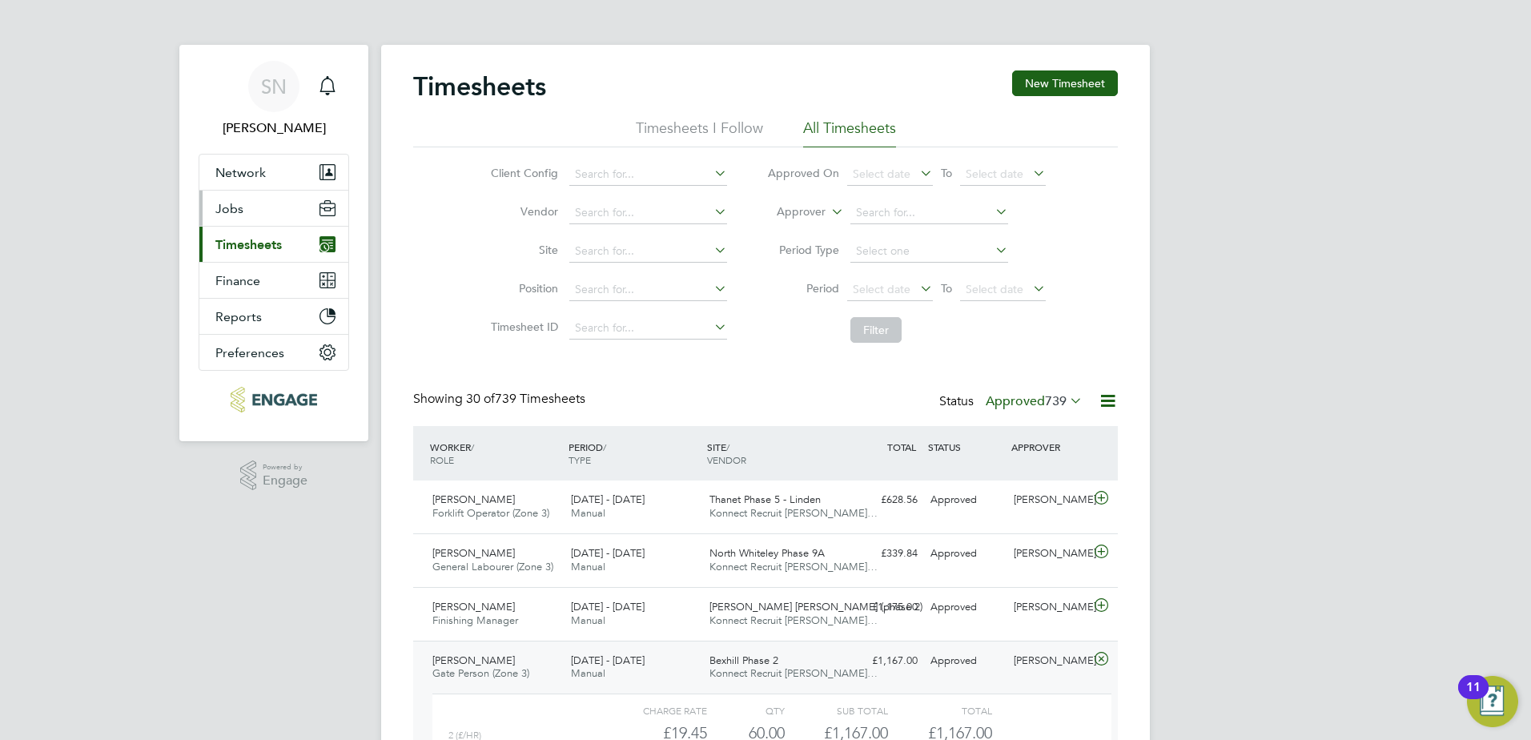
click at [271, 207] on button "Jobs" at bounding box center [273, 208] width 149 height 35
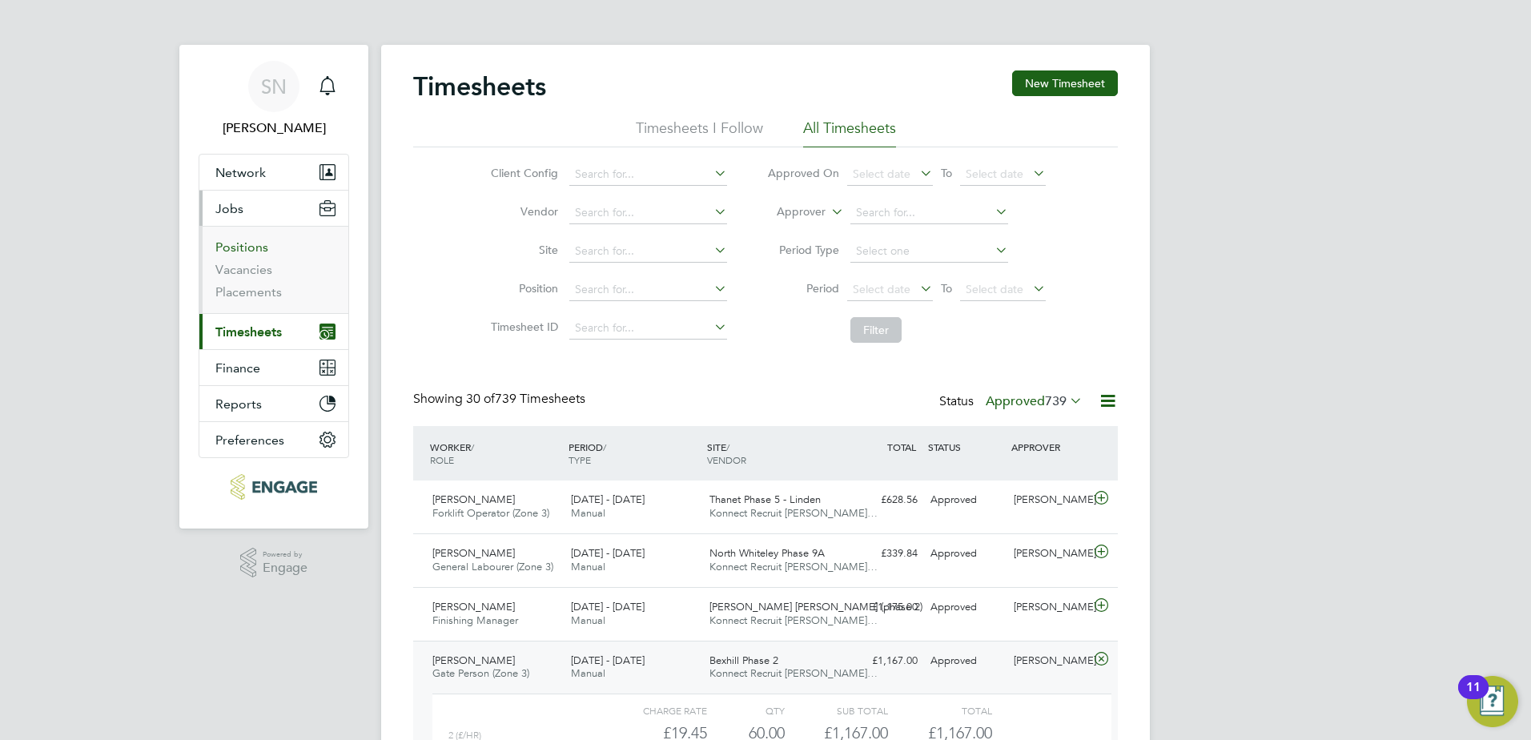
click at [249, 245] on link "Positions" at bounding box center [241, 246] width 53 height 15
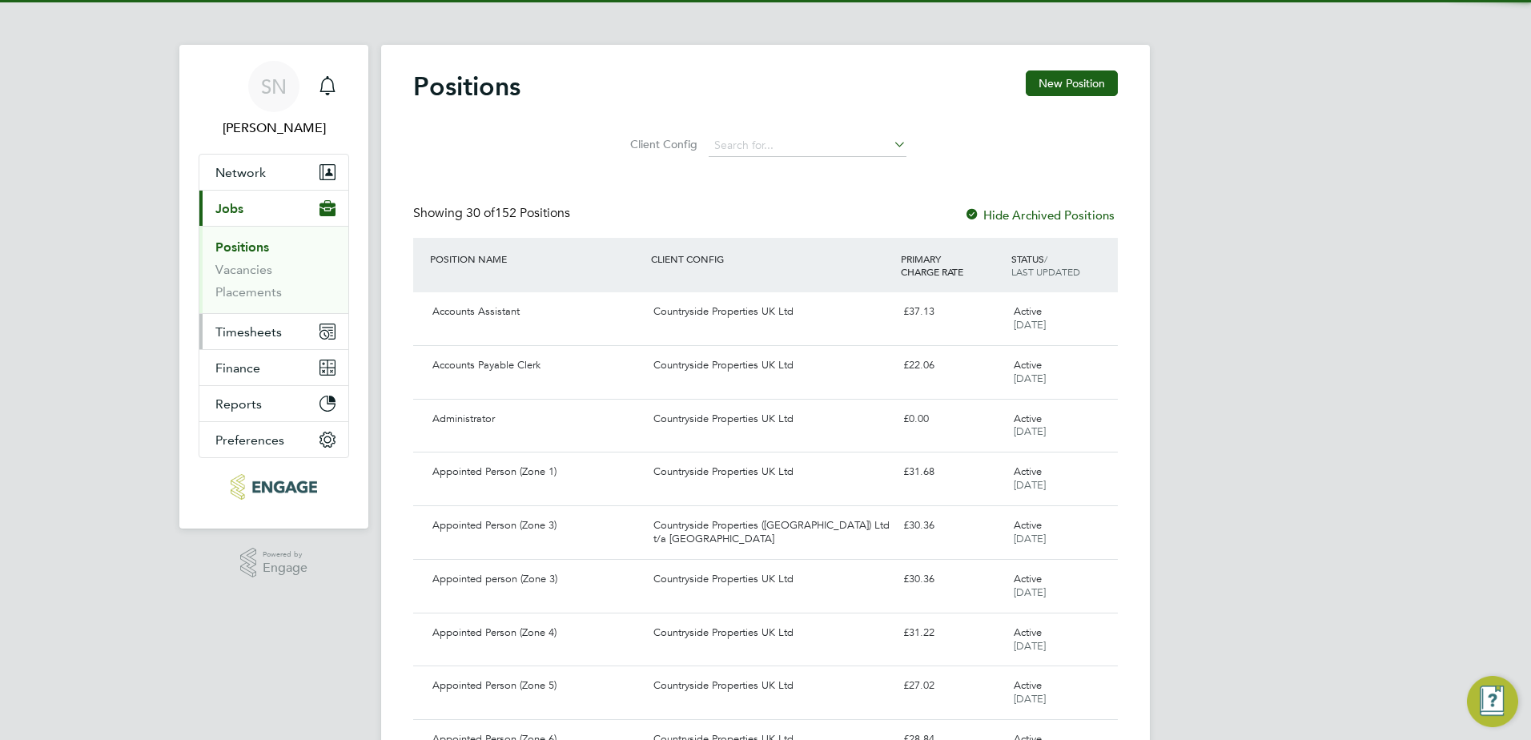
click at [247, 335] on span "Timesheets" at bounding box center [248, 331] width 66 height 15
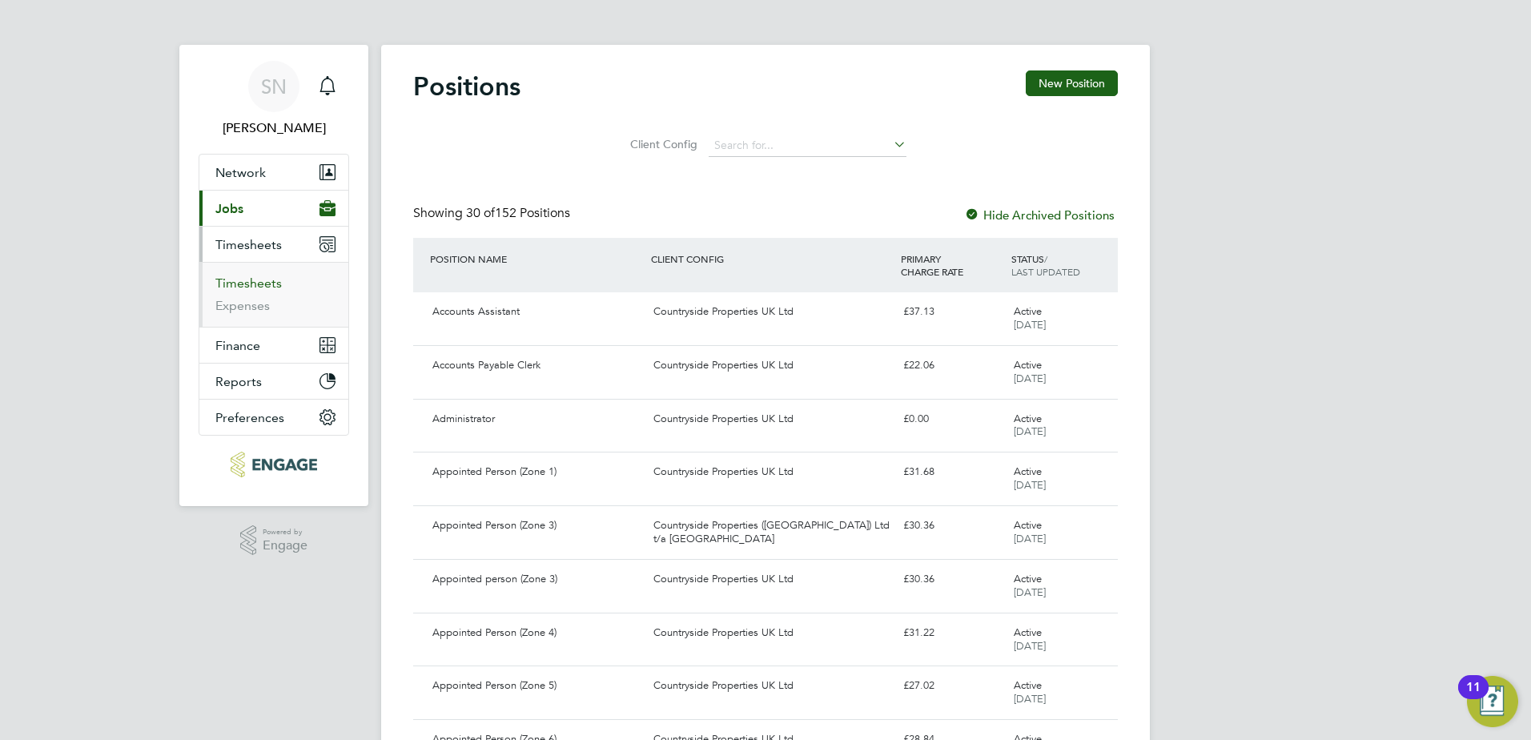
click at [251, 283] on link "Timesheets" at bounding box center [248, 282] width 66 height 15
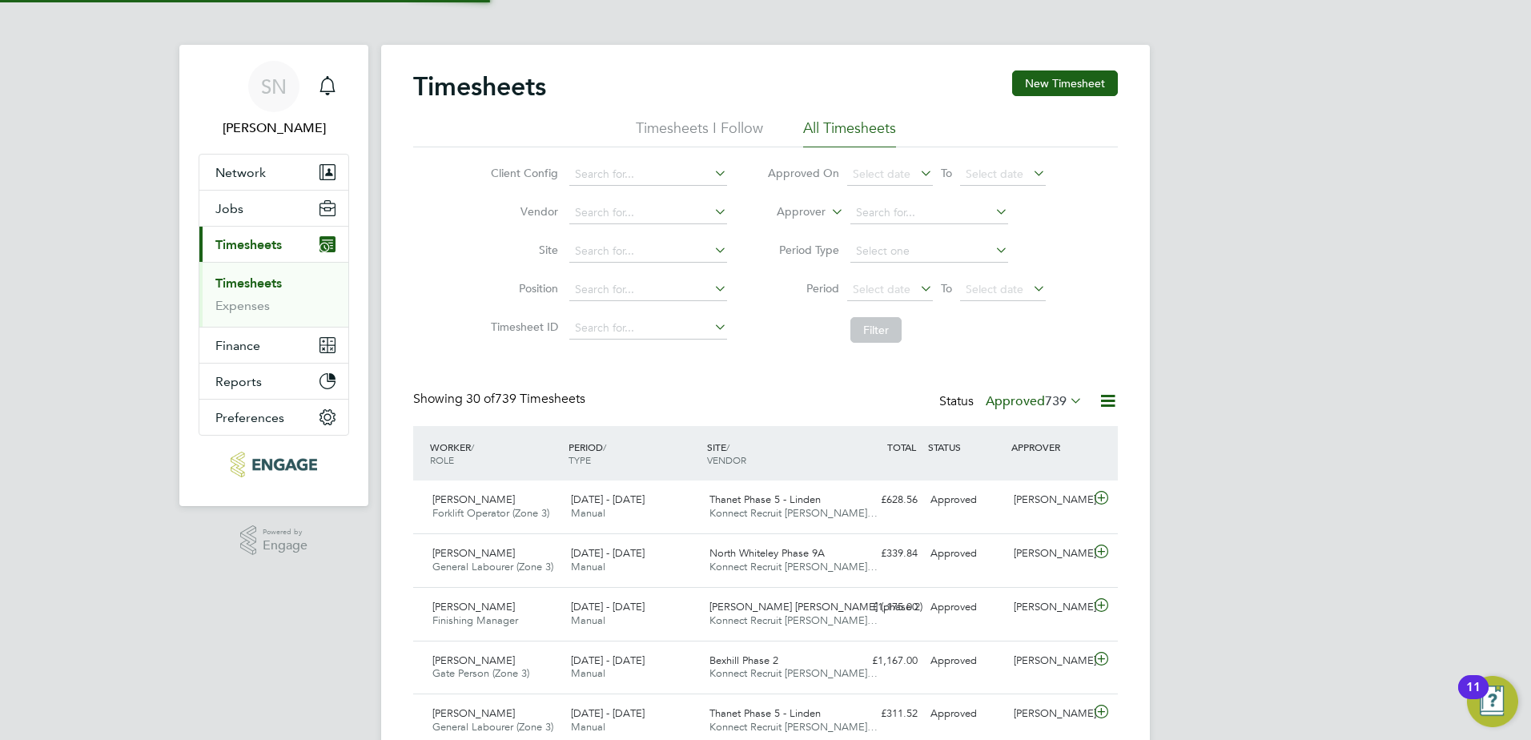
scroll to position [41, 139]
click at [1037, 399] on label "Approved 739" at bounding box center [1033, 401] width 97 height 16
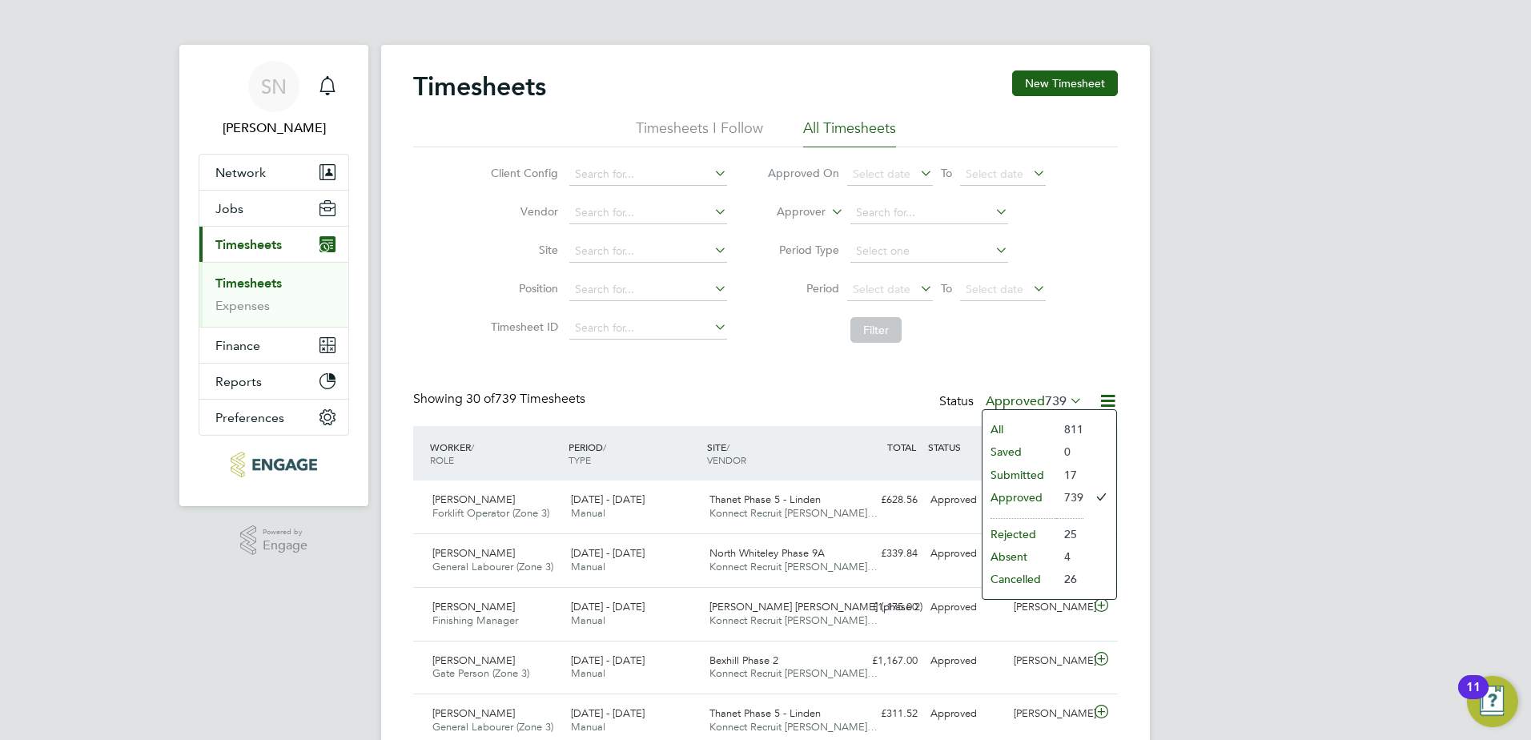
click at [1038, 500] on li "Approved" at bounding box center [1019, 497] width 74 height 22
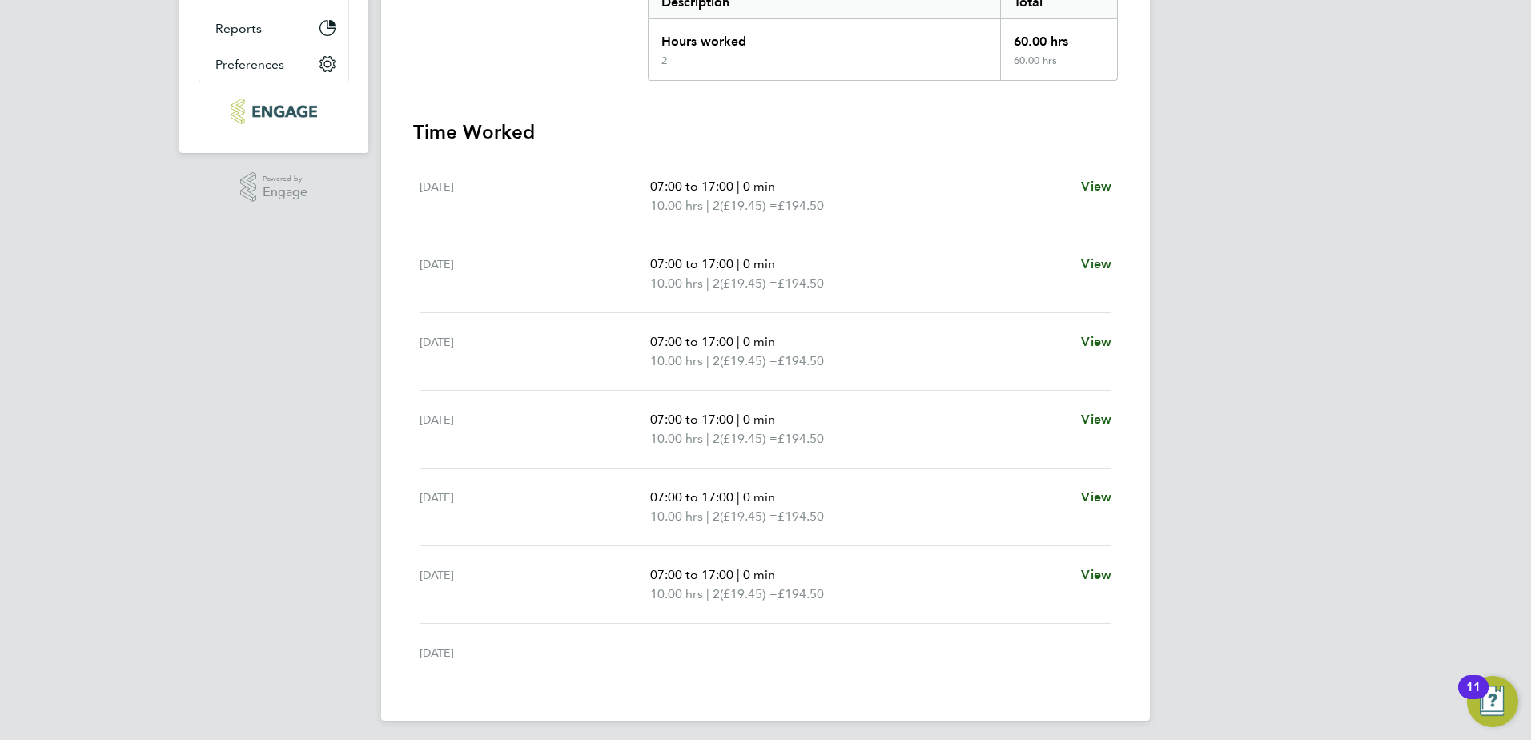
scroll to position [359, 0]
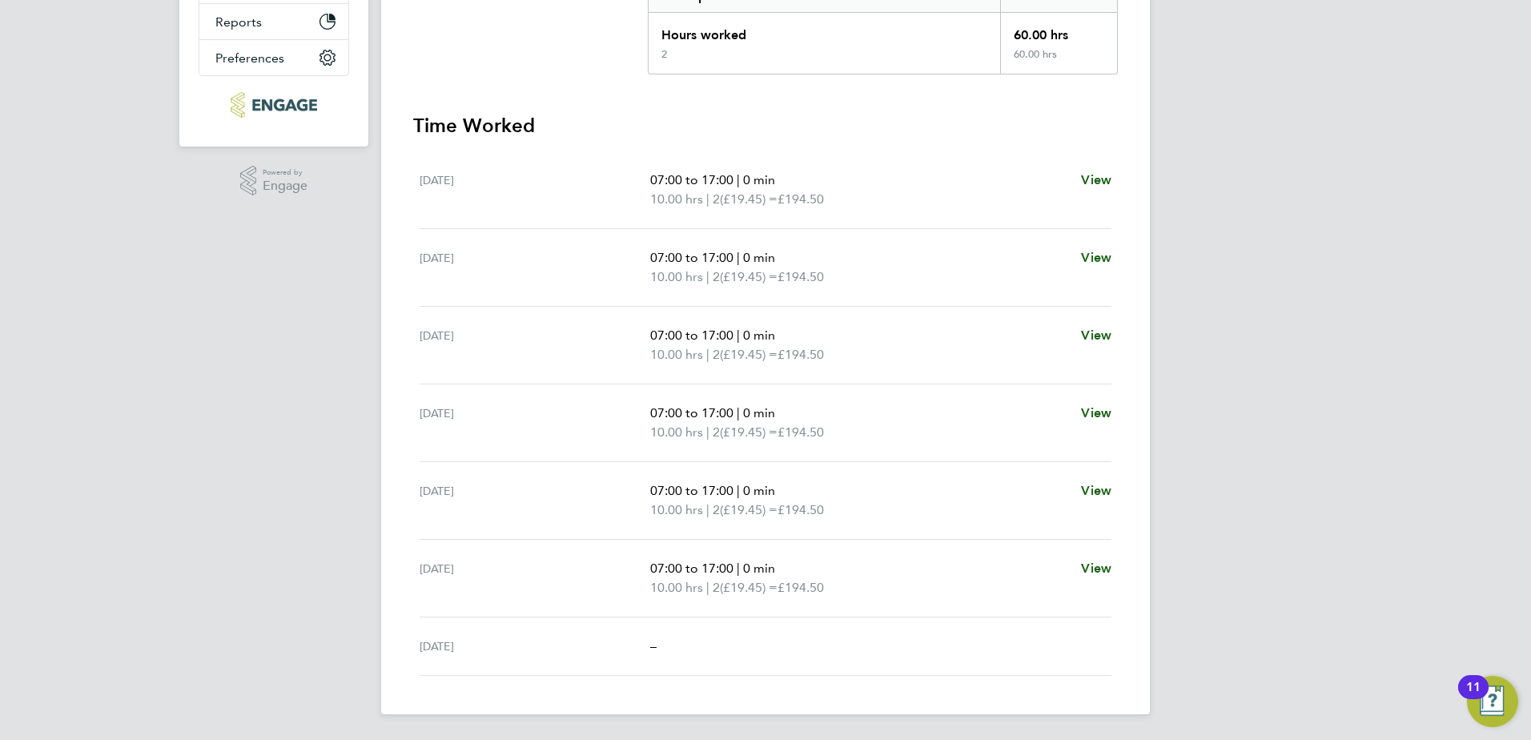
click at [475, 113] on h3 "Time Worked" at bounding box center [765, 126] width 704 height 26
click at [782, 181] on p "07:00 to 17:00 | 0 min" at bounding box center [859, 180] width 418 height 19
drag, startPoint x: 660, startPoint y: 179, endPoint x: 873, endPoint y: 210, distance: 214.3
click at [873, 210] on div "[DATE] 07:00 to 17:00 | 0 min 10.00 hrs | 2 (£19.45) = £194.50 View" at bounding box center [765, 190] width 692 height 78
drag, startPoint x: 873, startPoint y: 210, endPoint x: 783, endPoint y: 200, distance: 90.2
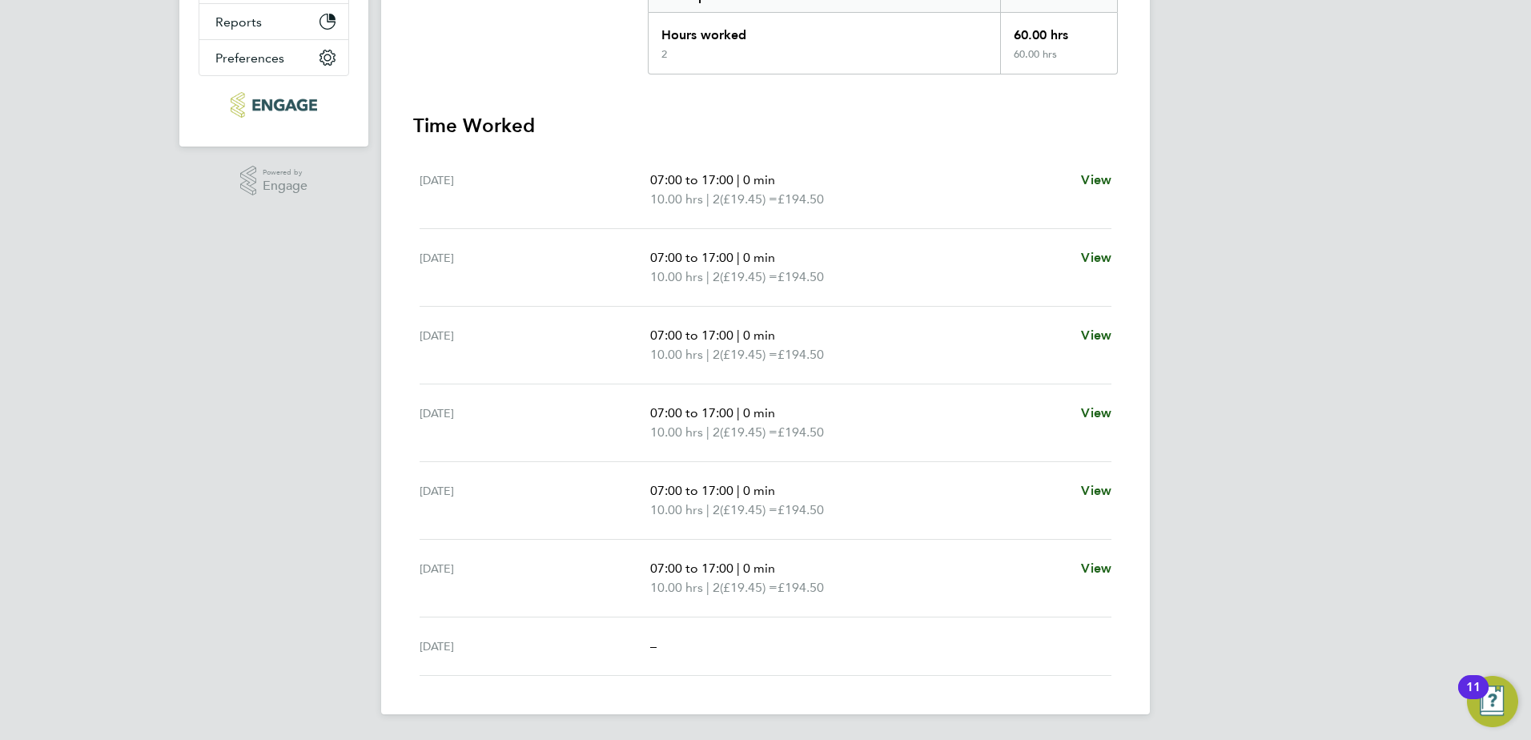
click at [777, 200] on span "(£19.45) =" at bounding box center [749, 198] width 58 height 15
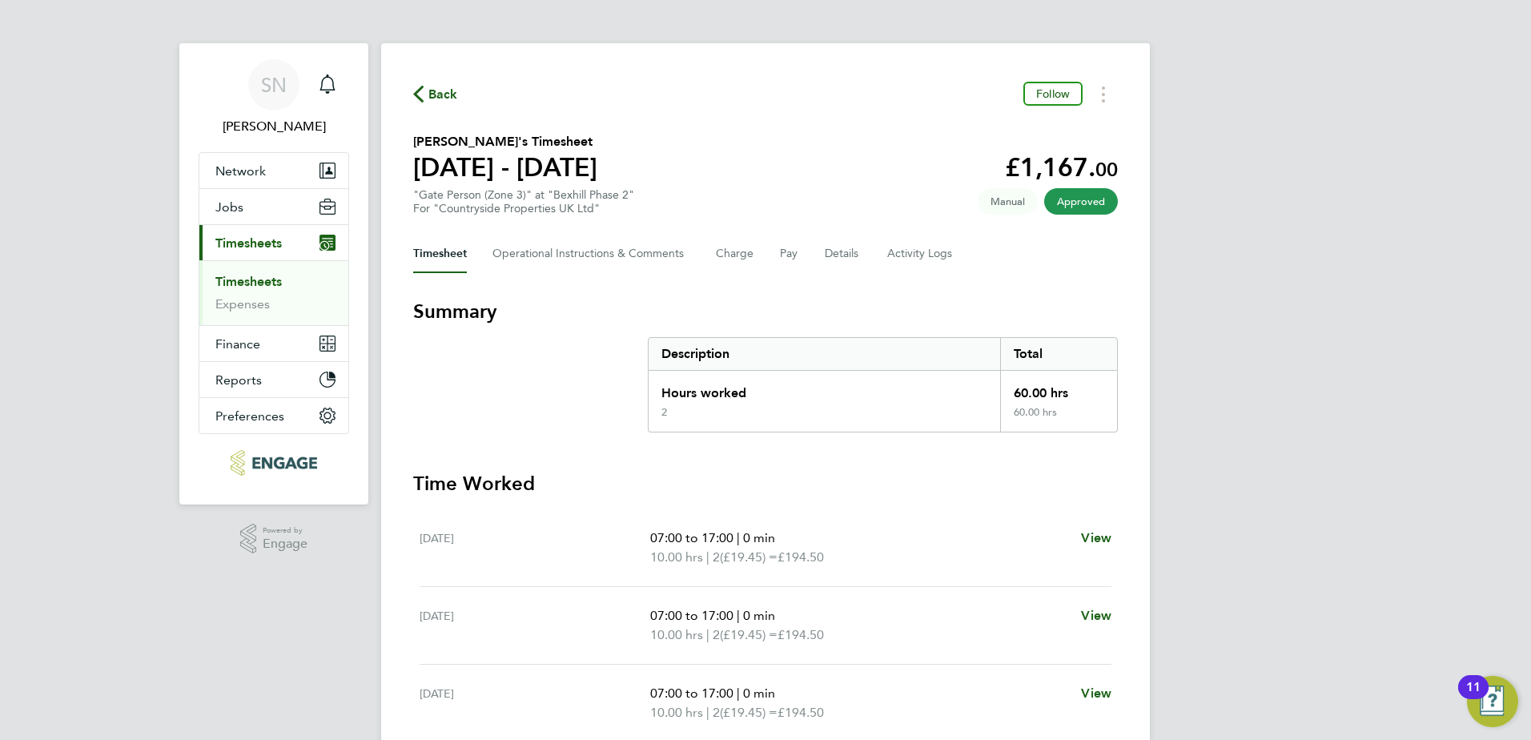
scroll to position [0, 0]
click at [264, 371] on button "Reports" at bounding box center [273, 380] width 149 height 35
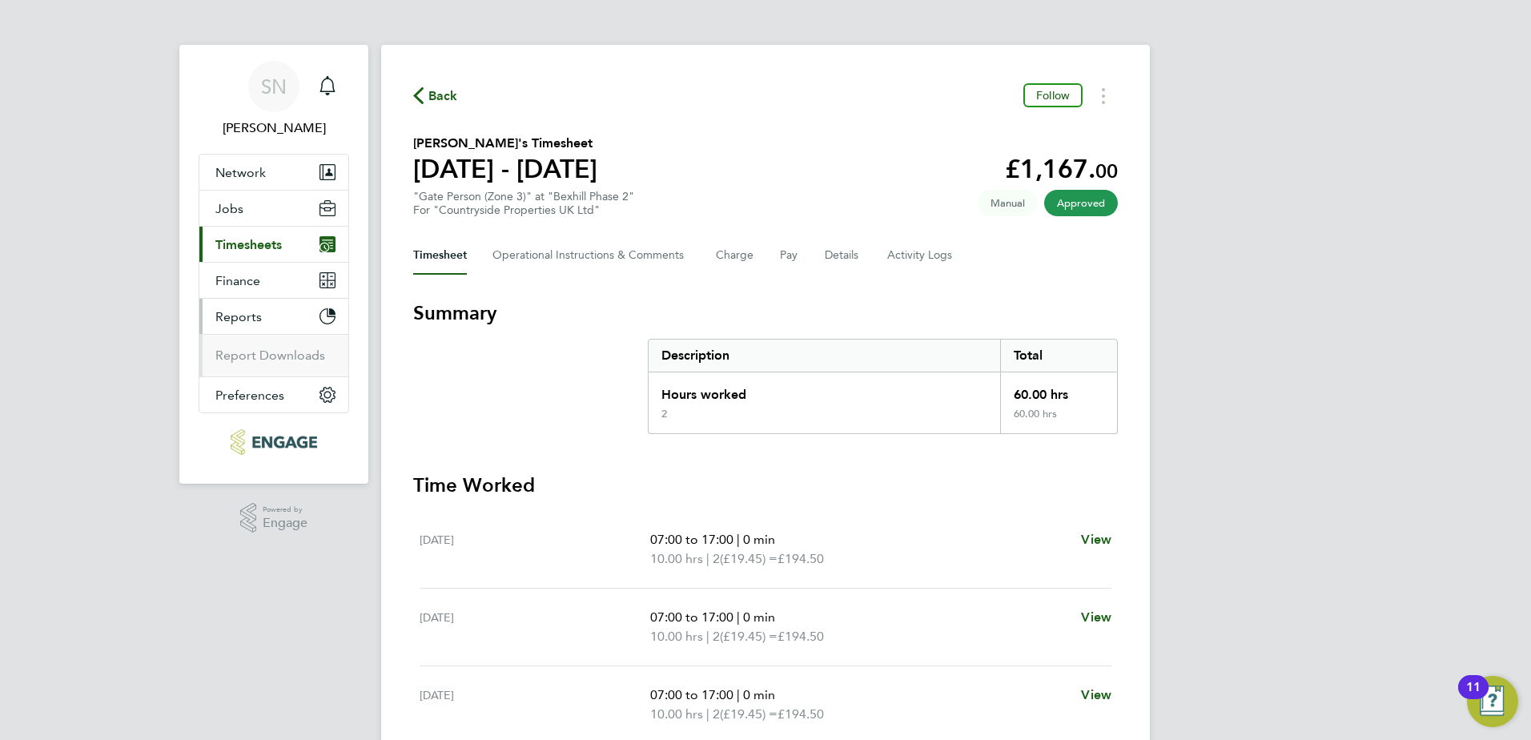
click at [268, 363] on ul "Report Downloads" at bounding box center [273, 355] width 149 height 42
click at [244, 282] on span "Finance" at bounding box center [237, 280] width 45 height 15
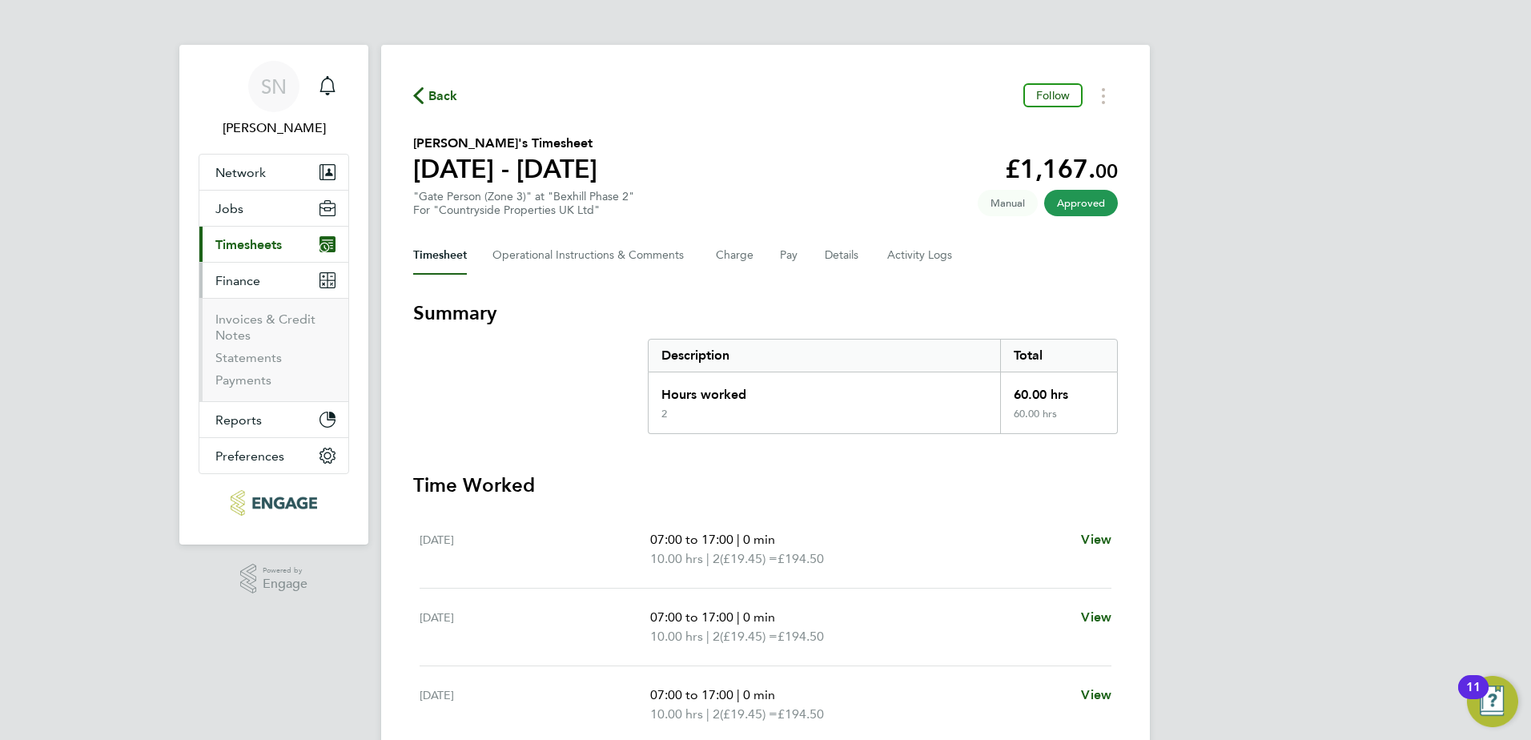
click at [269, 244] on span "Timesheets" at bounding box center [248, 244] width 66 height 15
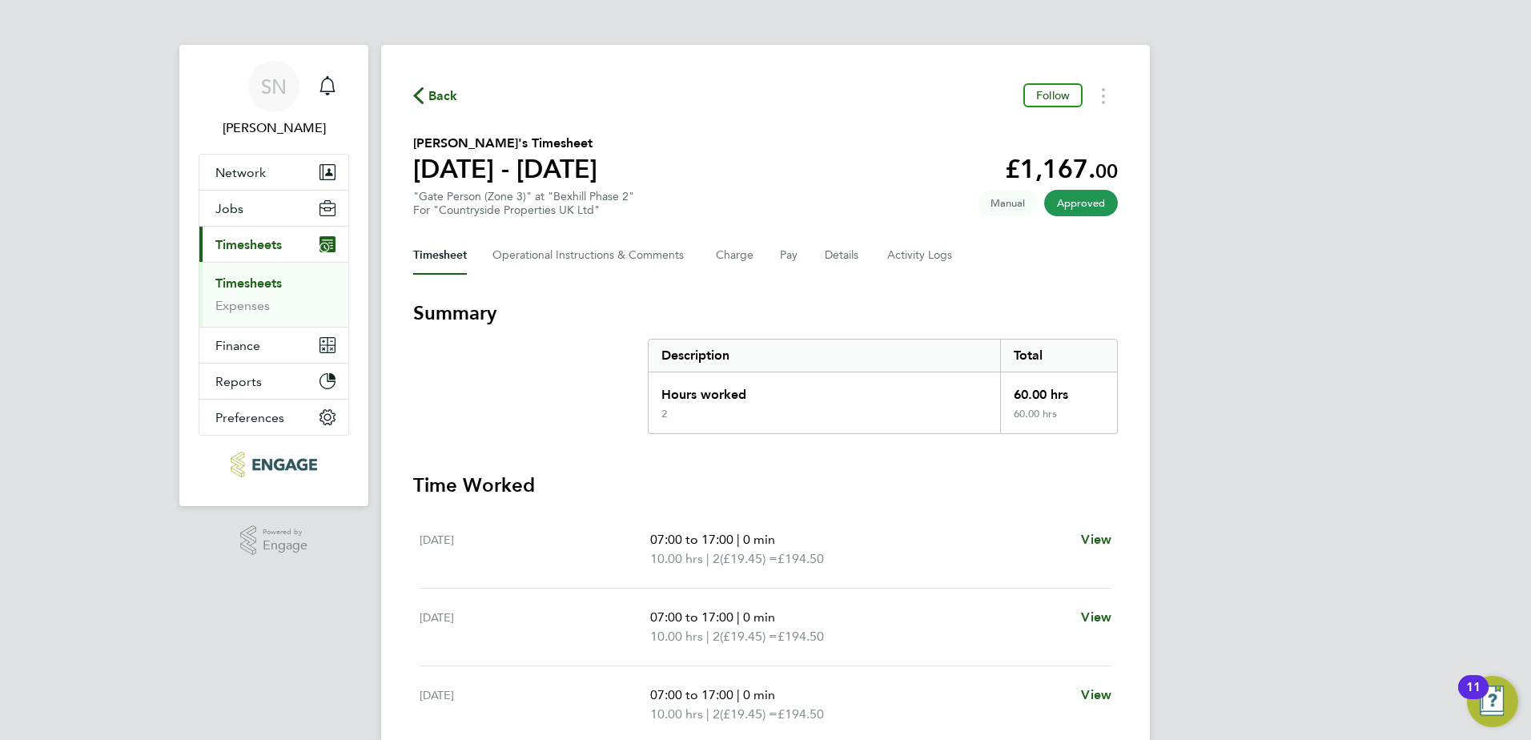
click at [258, 283] on link "Timesheets" at bounding box center [248, 282] width 66 height 15
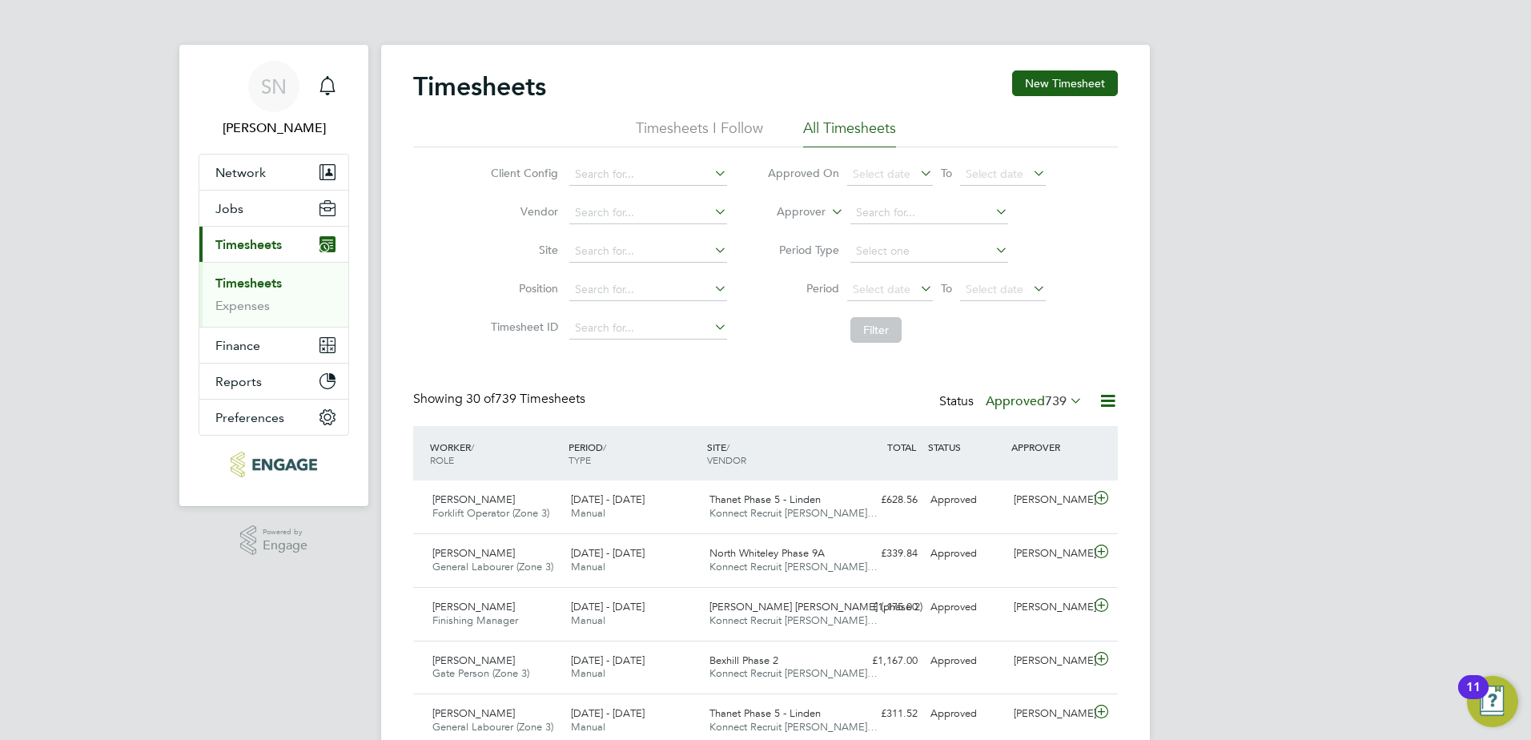
drag, startPoint x: 487, startPoint y: 384, endPoint x: 591, endPoint y: 396, distance: 104.8
click at [582, 399] on span "30 of 739 Timesheets" at bounding box center [525, 399] width 119 height 16
click at [581, 398] on span "30 of 739 Timesheets" at bounding box center [525, 399] width 119 height 16
drag, startPoint x: 403, startPoint y: 90, endPoint x: 567, endPoint y: 94, distance: 163.4
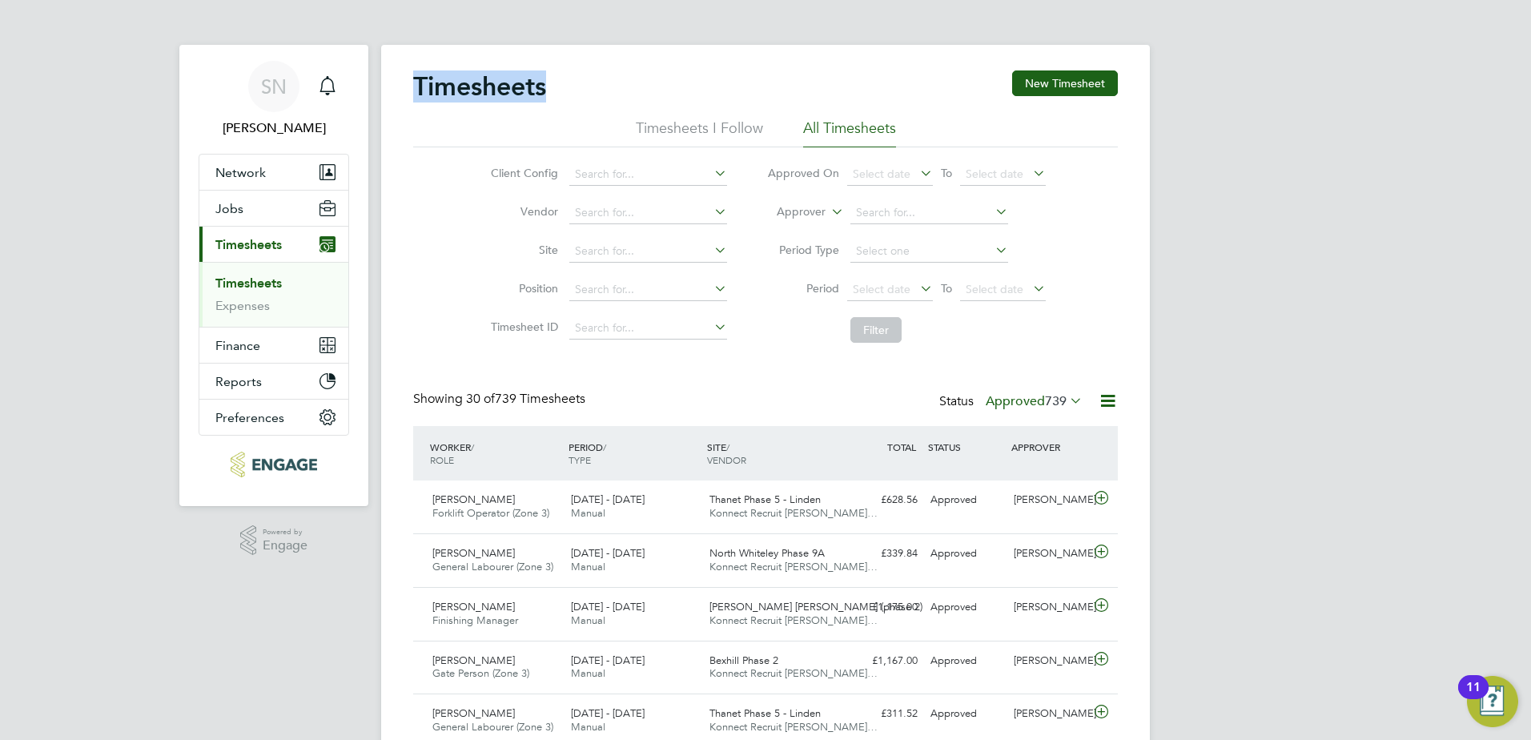
drag, startPoint x: 567, startPoint y: 94, endPoint x: 534, endPoint y: 85, distance: 34.0
click at [534, 85] on h2 "Timesheets" at bounding box center [479, 86] width 133 height 32
